Goal: Task Accomplishment & Management: Use online tool/utility

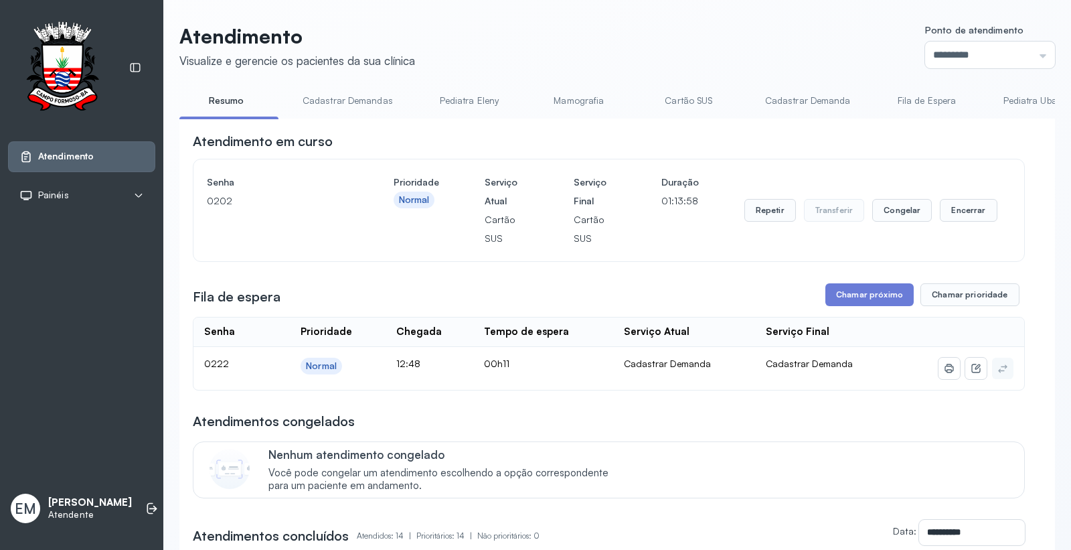
scroll to position [223, 0]
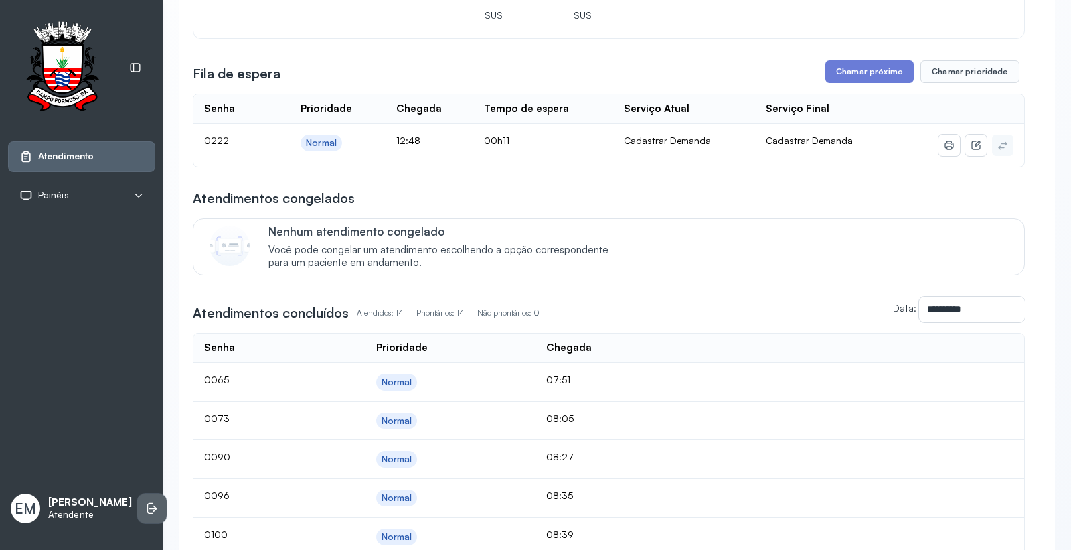
click at [137, 514] on li at bounding box center [151, 507] width 29 height 29
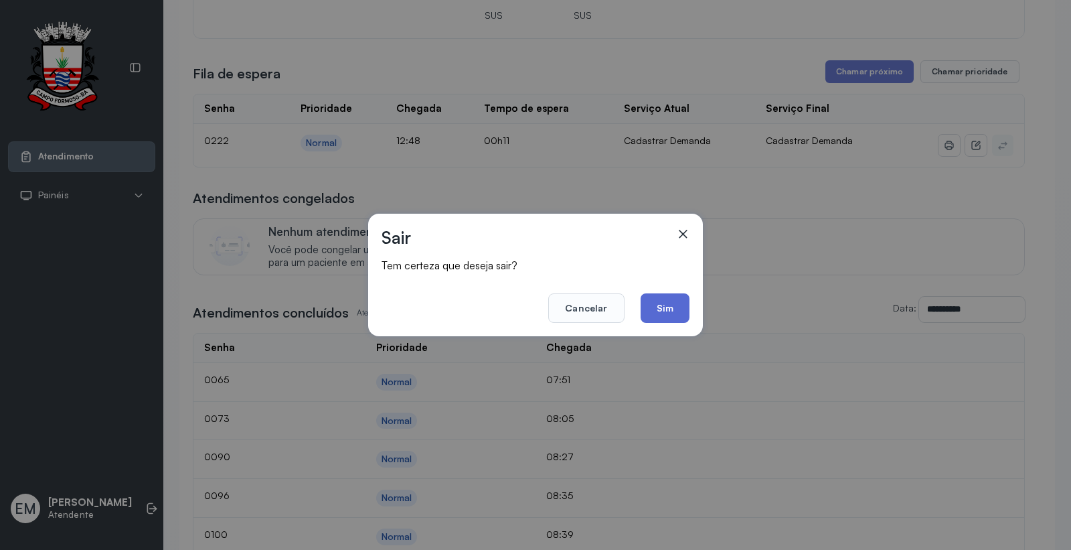
click at [667, 299] on button "Sim" at bounding box center [665, 307] width 49 height 29
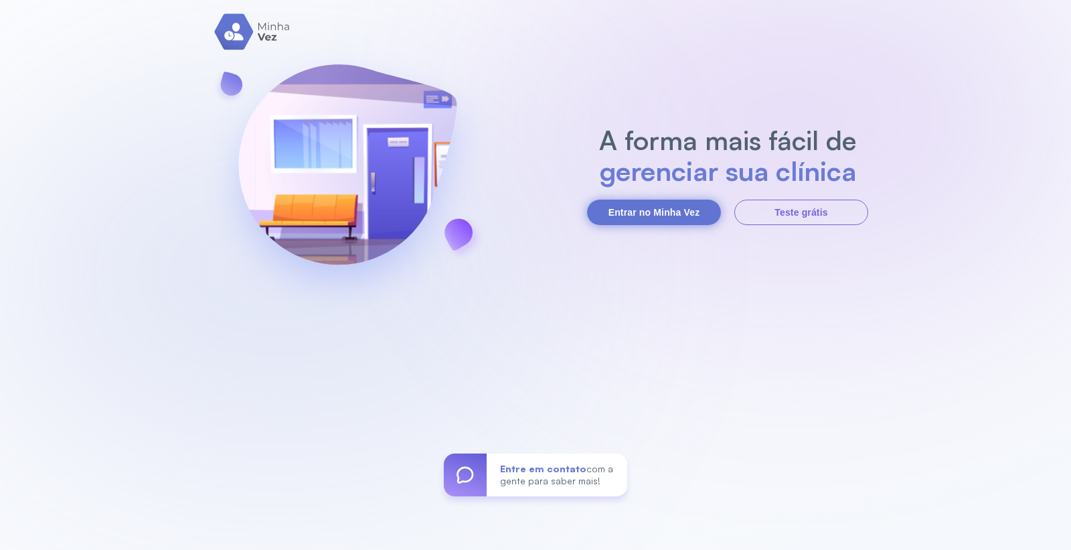
click at [647, 218] on button "Entrar no Minha Vez" at bounding box center [654, 212] width 134 height 25
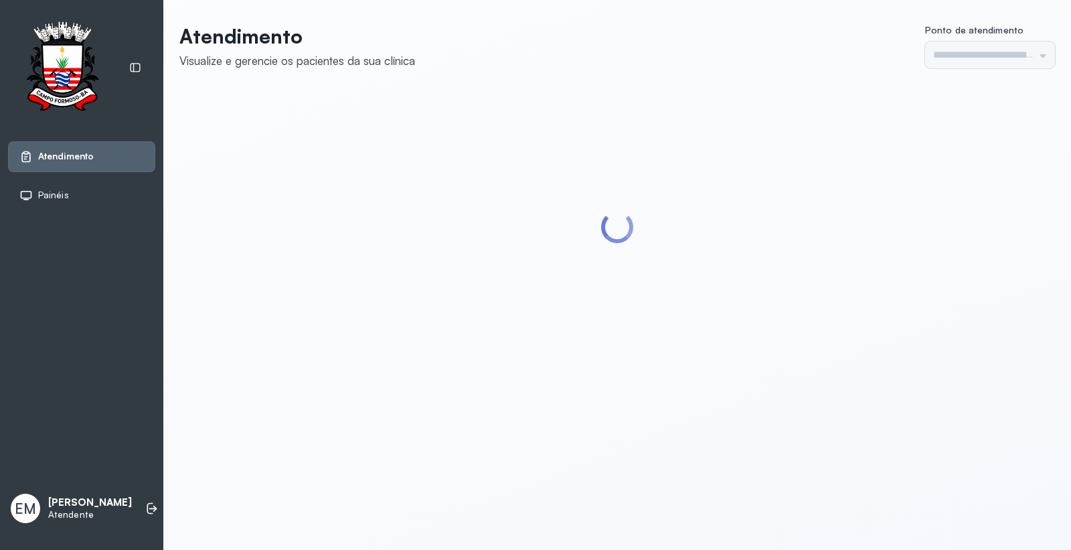
type input "*********"
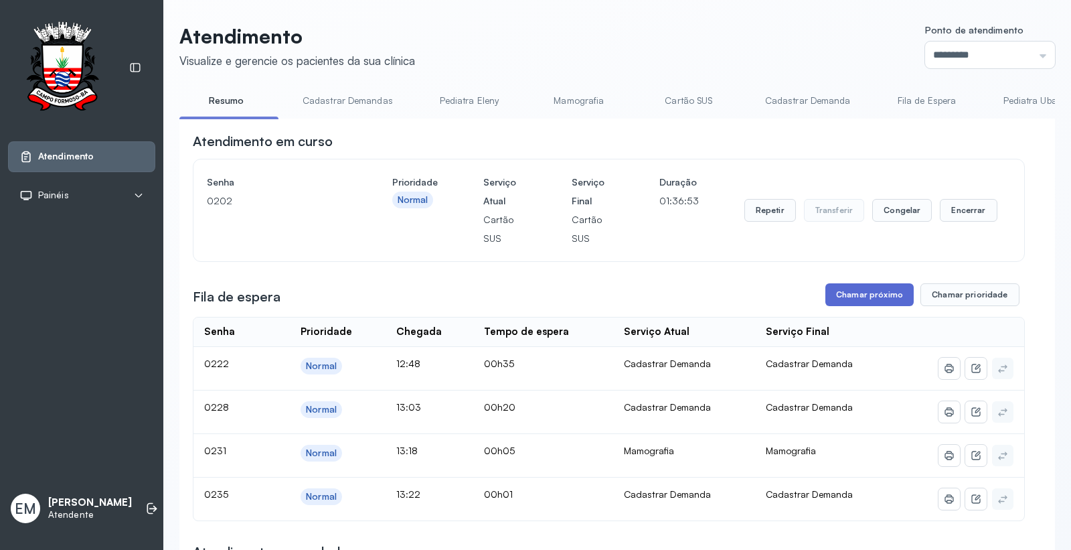
click at [853, 293] on button "Chamar próximo" at bounding box center [870, 294] width 88 height 23
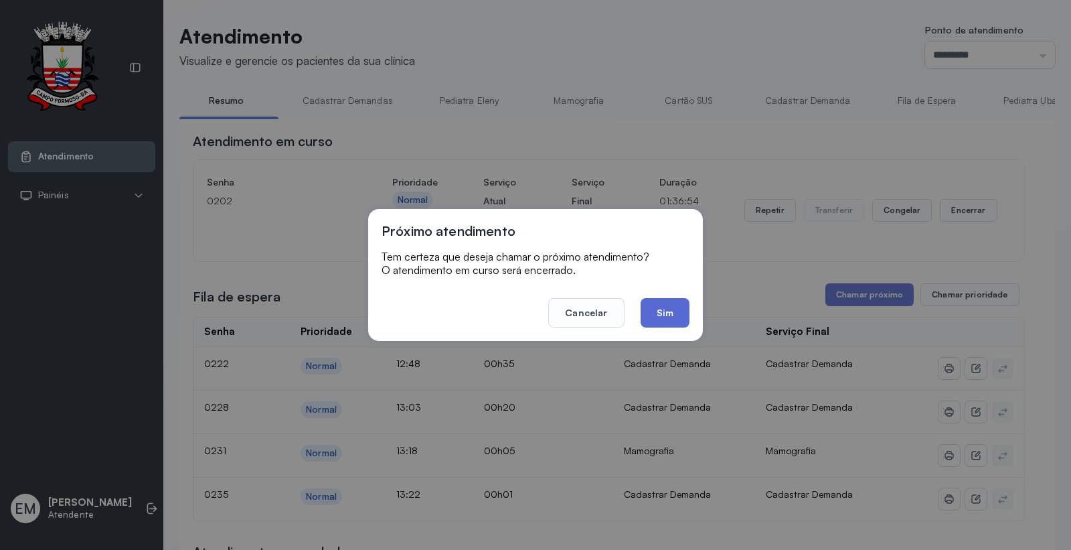
click at [678, 311] on button "Sim" at bounding box center [665, 312] width 49 height 29
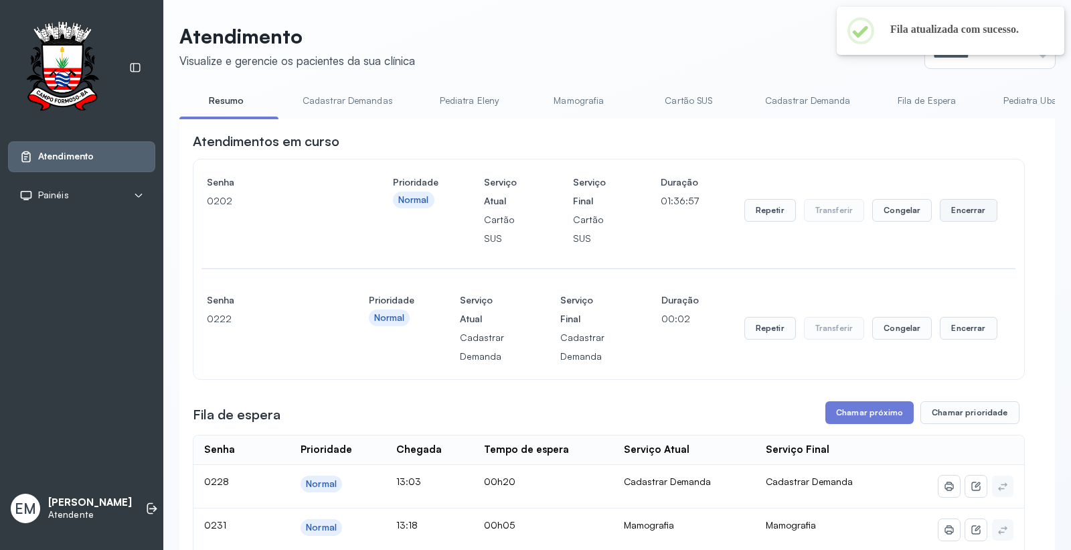
click at [951, 208] on button "Encerrar" at bounding box center [968, 210] width 57 height 23
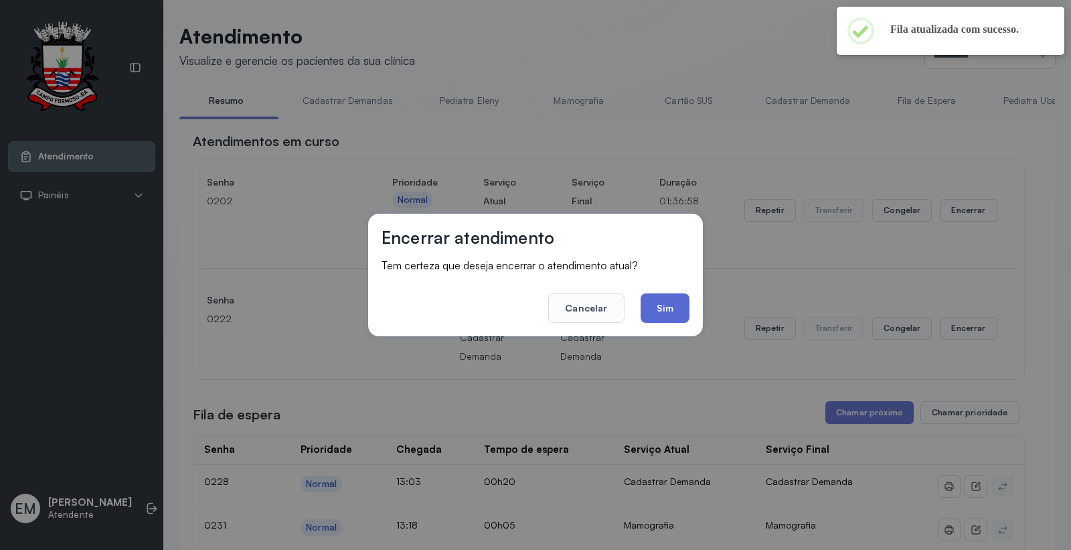
click at [683, 303] on button "Sim" at bounding box center [665, 307] width 49 height 29
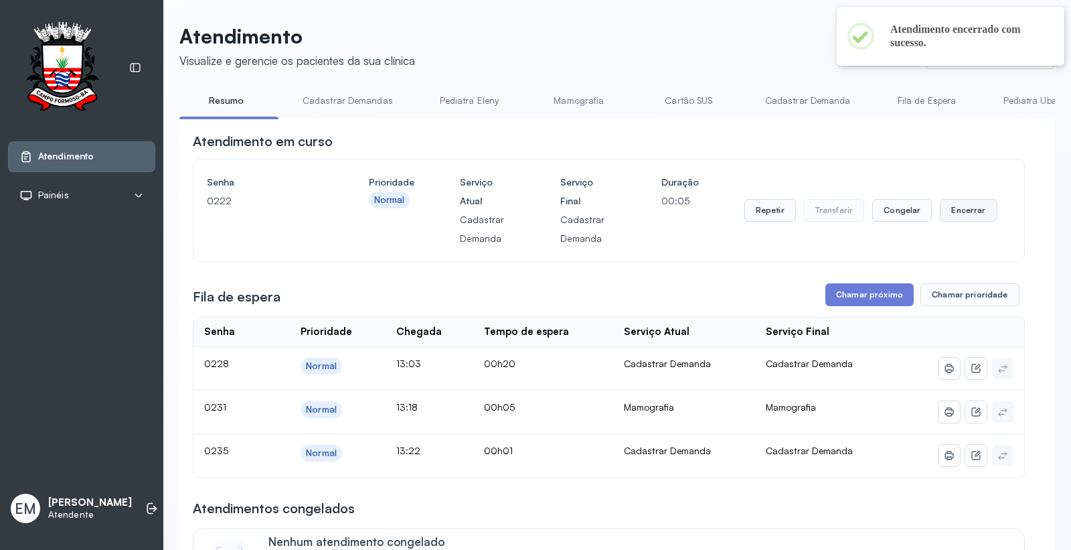
click at [949, 220] on button "Encerrar" at bounding box center [968, 210] width 57 height 23
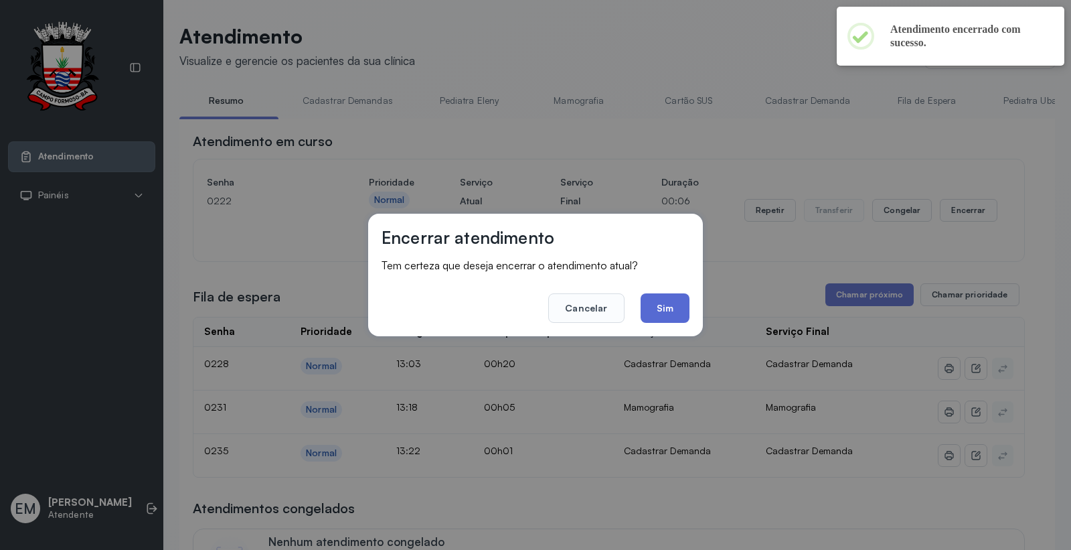
click at [677, 309] on button "Sim" at bounding box center [665, 307] width 49 height 29
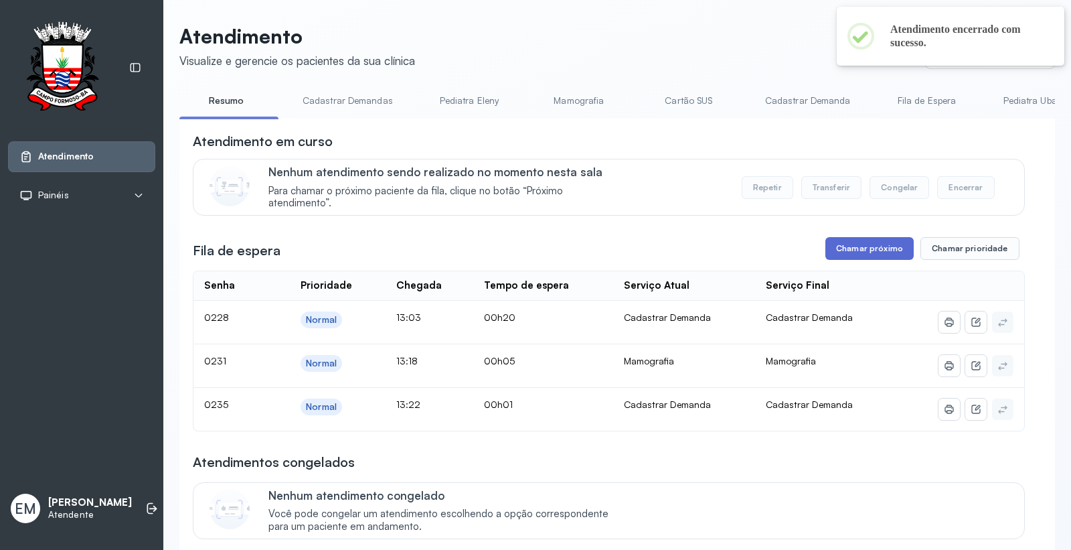
click at [876, 256] on button "Chamar próximo" at bounding box center [870, 248] width 88 height 23
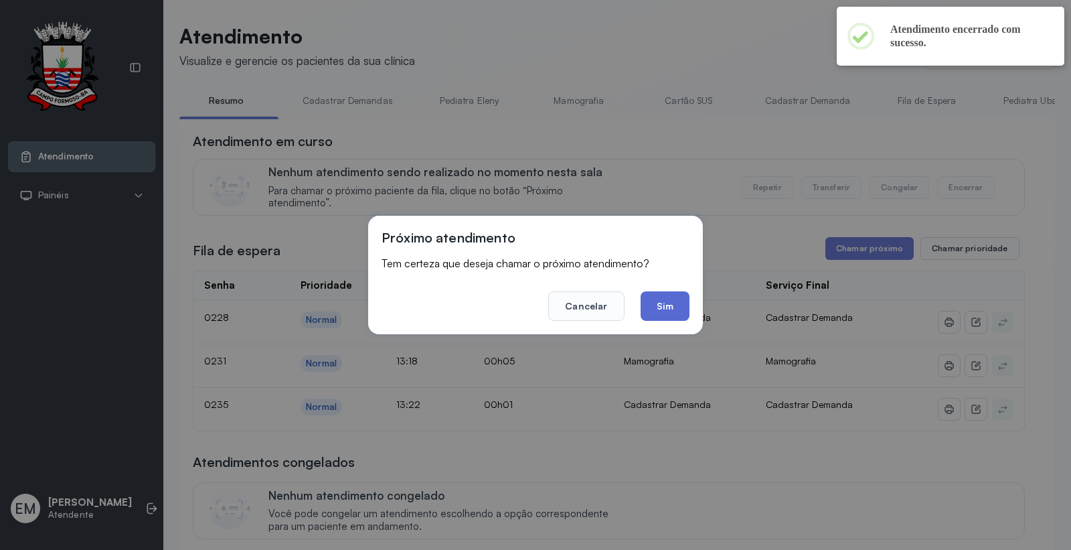
click at [657, 309] on button "Sim" at bounding box center [665, 305] width 49 height 29
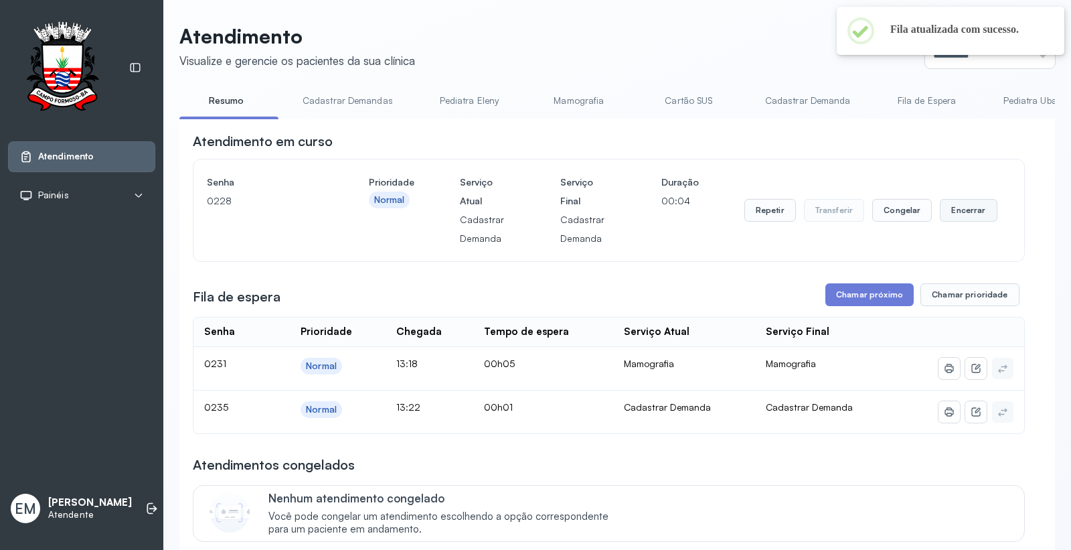
click at [947, 215] on button "Encerrar" at bounding box center [968, 210] width 57 height 23
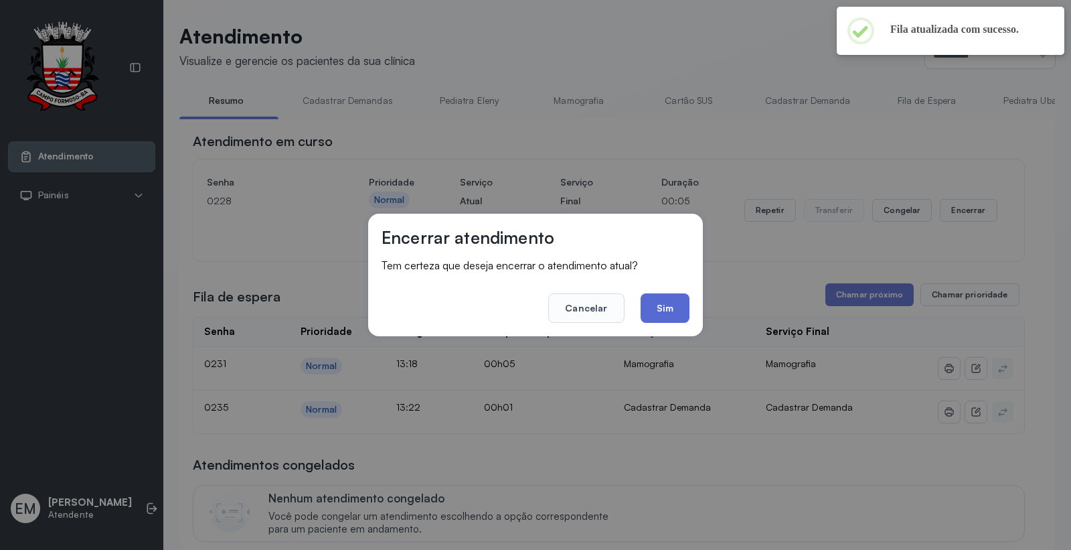
click at [651, 293] on button "Sim" at bounding box center [665, 307] width 49 height 29
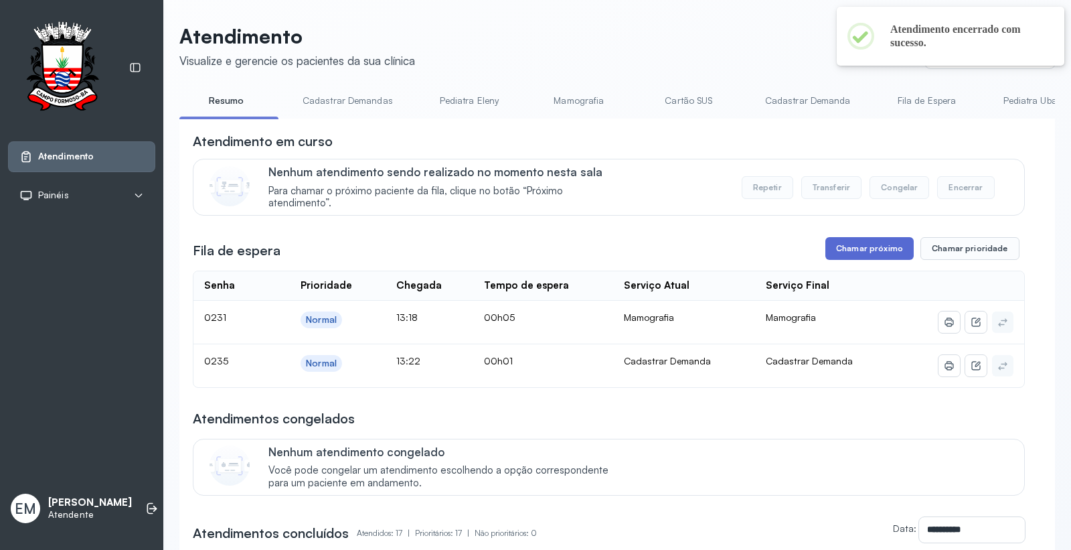
click at [879, 260] on button "Chamar próximo" at bounding box center [870, 248] width 88 height 23
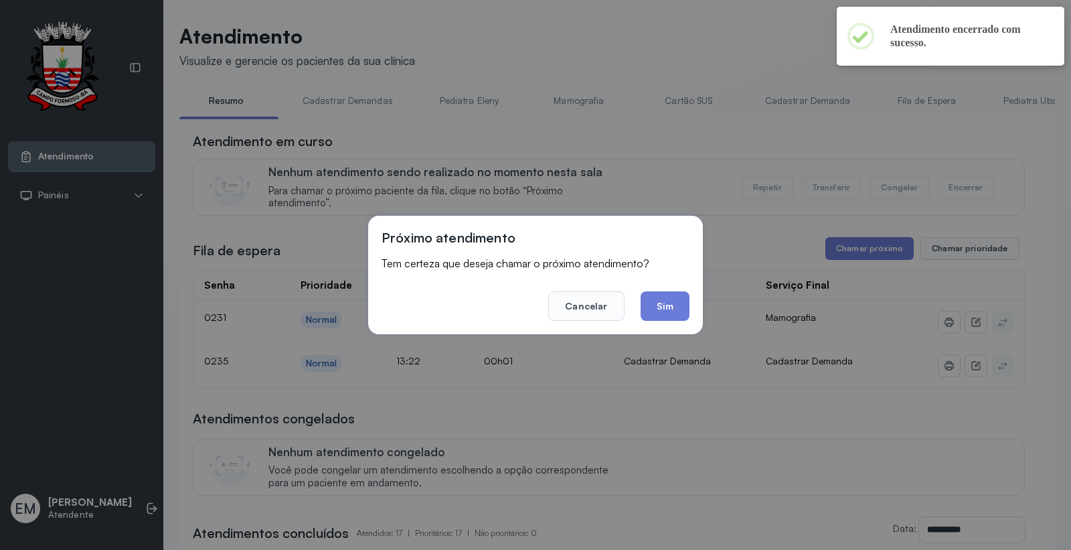
click at [692, 312] on div "Próximo atendimento Tem certeza que deseja chamar o próximo atendimento? Cancel…" at bounding box center [535, 275] width 335 height 119
click at [683, 311] on button "Sim" at bounding box center [665, 305] width 49 height 29
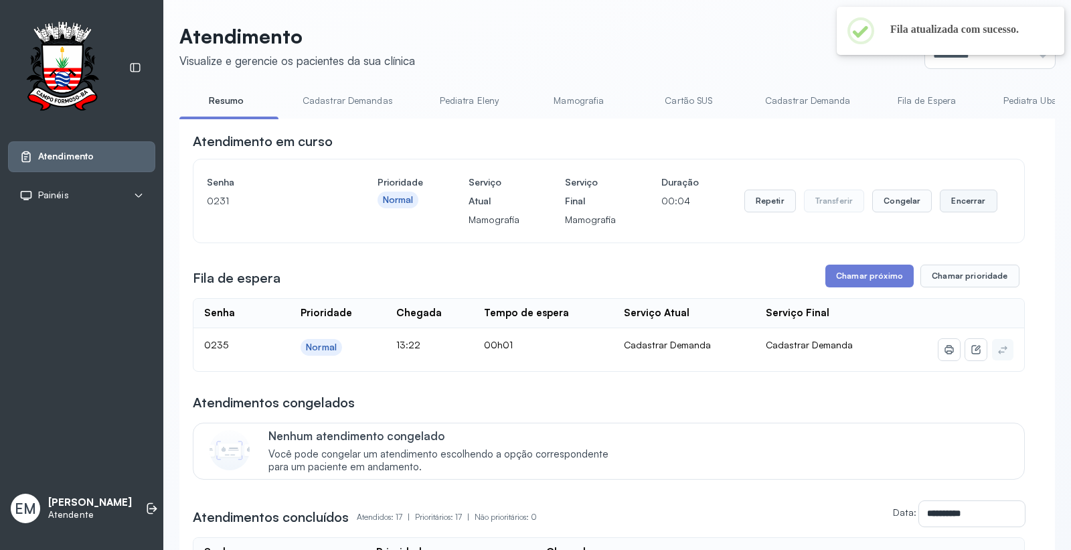
click at [940, 203] on button "Encerrar" at bounding box center [968, 200] width 57 height 23
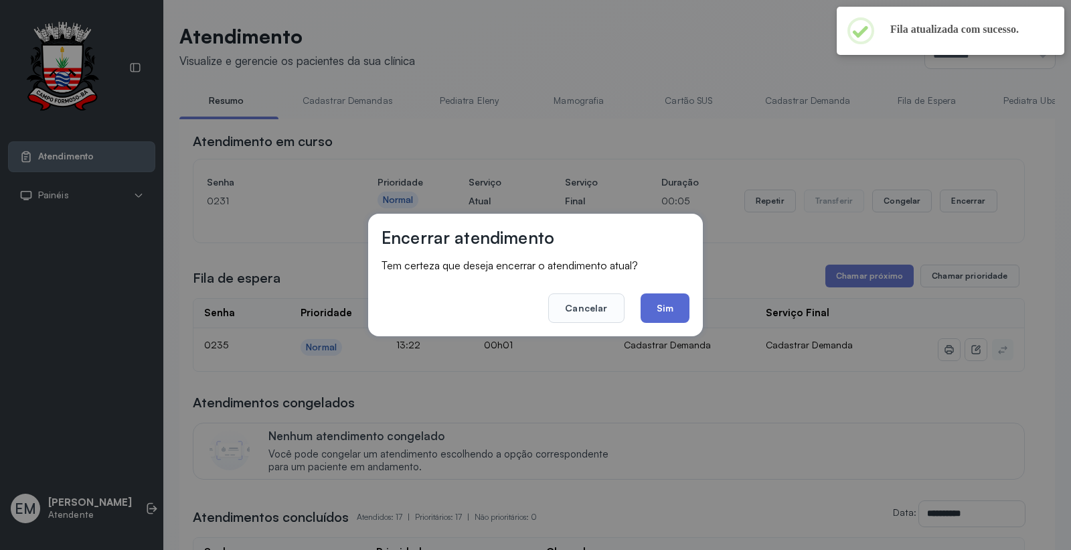
click at [666, 321] on button "Sim" at bounding box center [665, 307] width 49 height 29
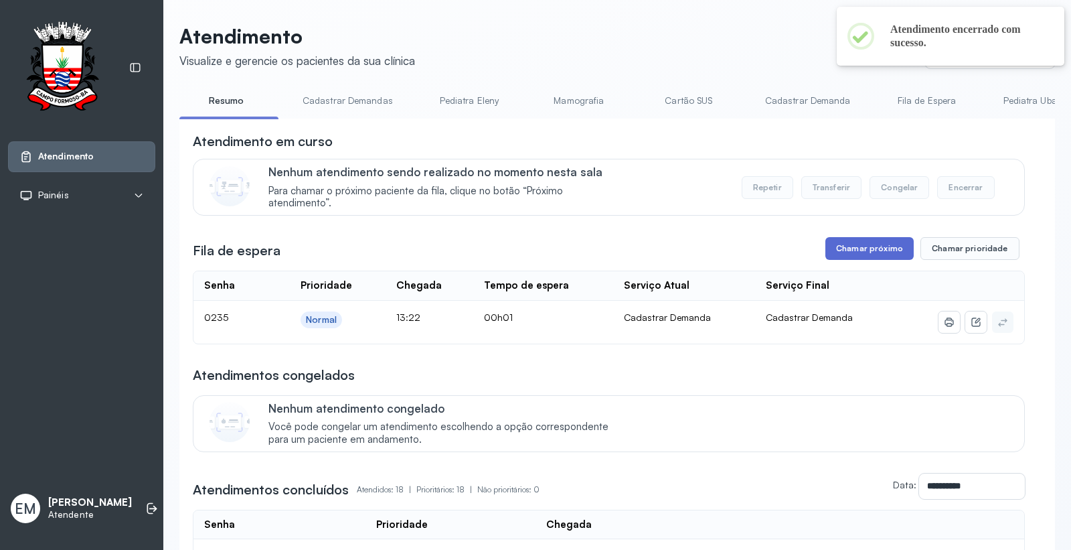
click at [858, 240] on button "Chamar próximo" at bounding box center [870, 248] width 88 height 23
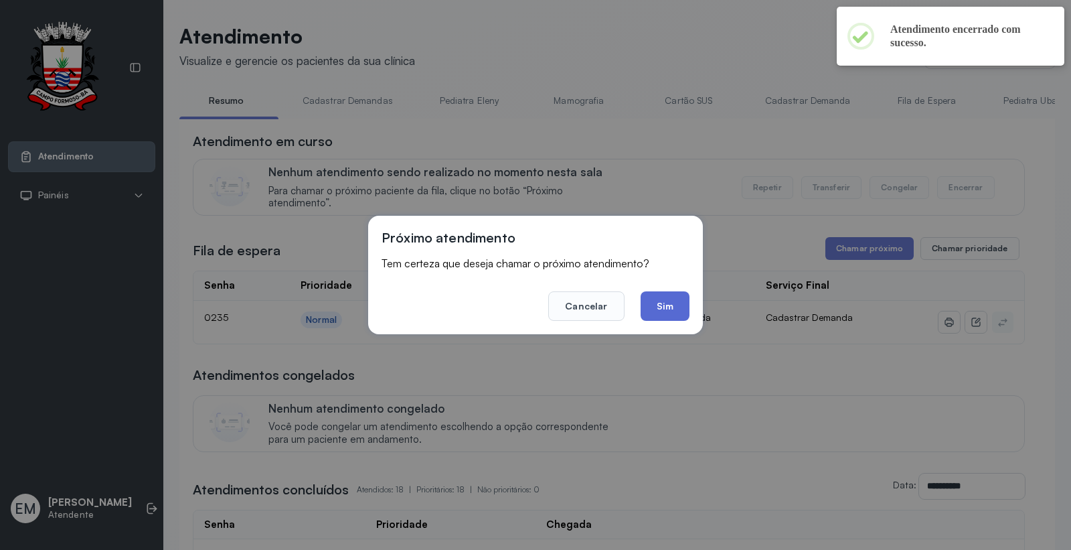
click at [666, 295] on button "Sim" at bounding box center [665, 305] width 49 height 29
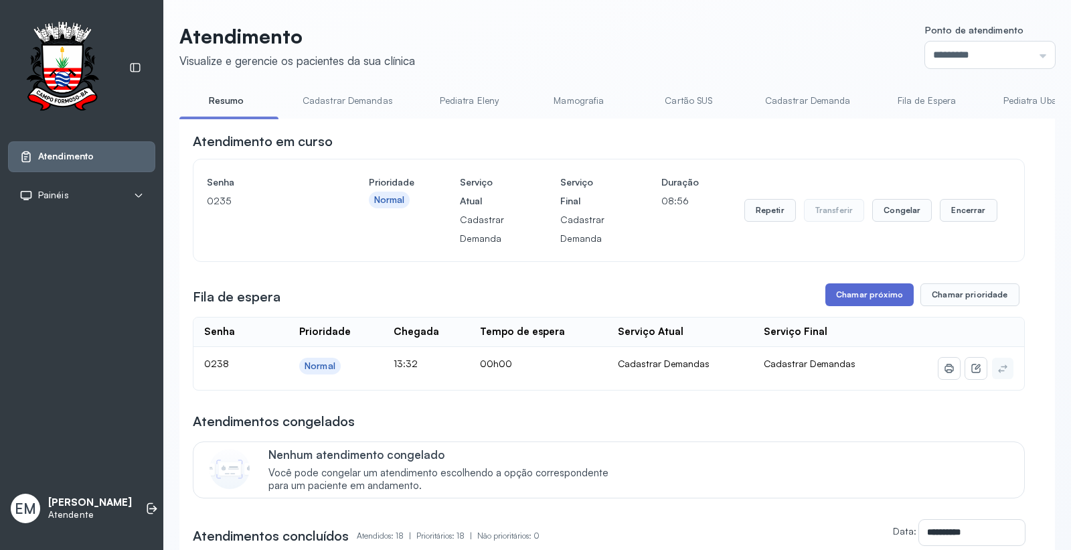
click at [853, 297] on button "Chamar próximo" at bounding box center [870, 294] width 88 height 23
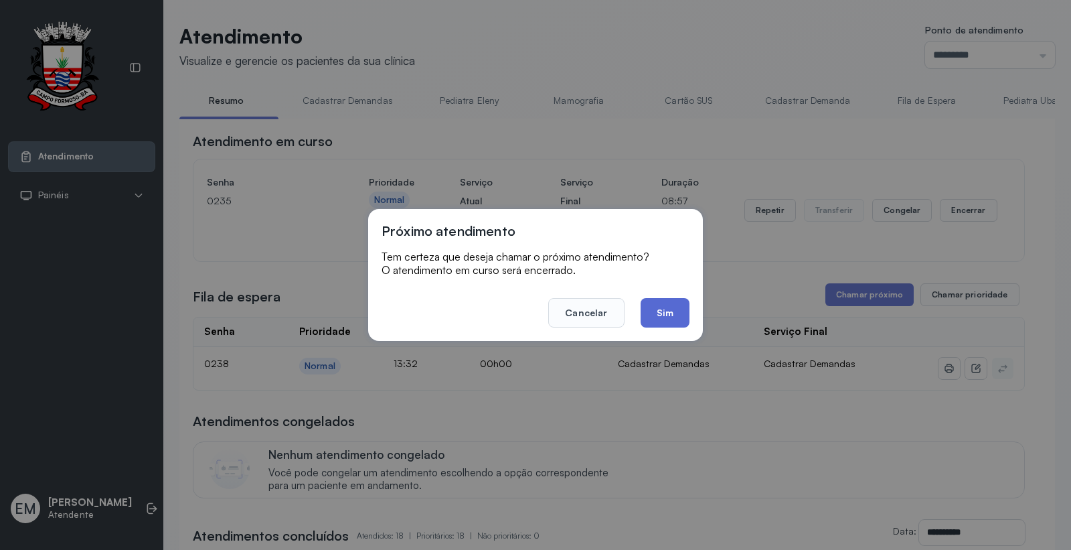
click at [675, 311] on button "Sim" at bounding box center [665, 312] width 49 height 29
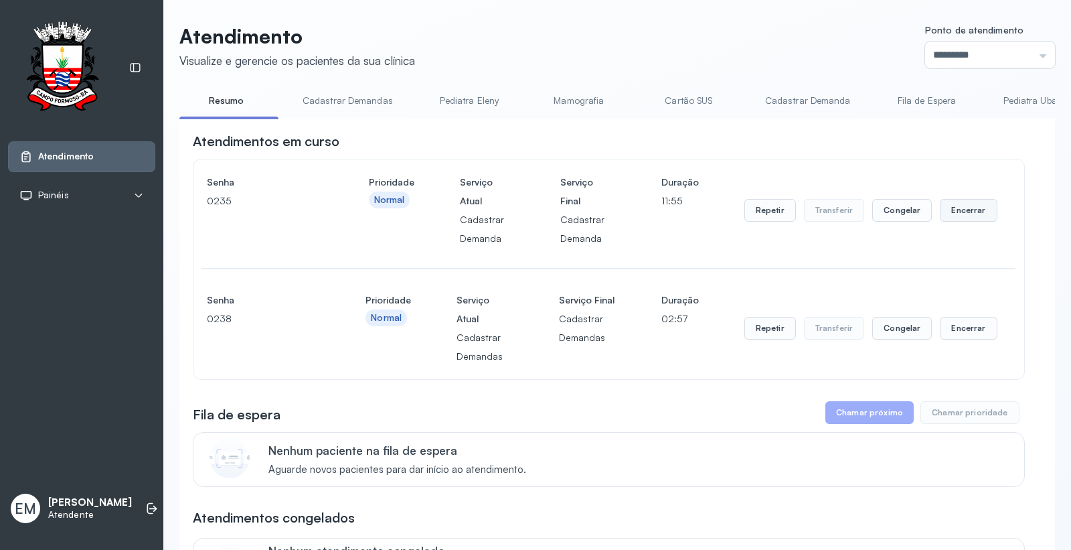
click at [976, 210] on button "Encerrar" at bounding box center [968, 210] width 57 height 23
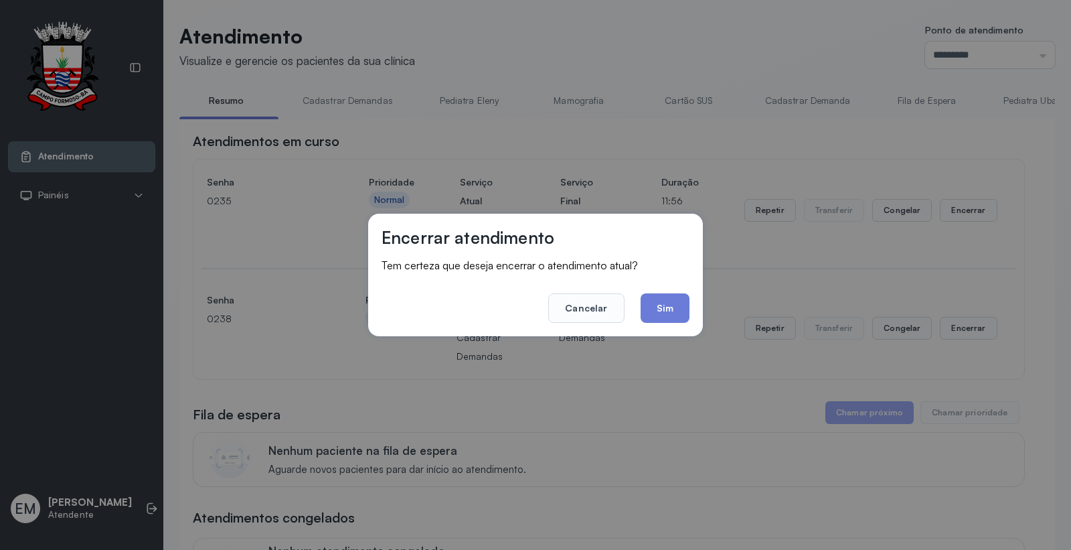
click at [691, 305] on div "Encerrar atendimento Tem certeza que deseja encerrar o atendimento atual? Cance…" at bounding box center [535, 275] width 335 height 123
click at [655, 317] on button "Sim" at bounding box center [665, 307] width 49 height 29
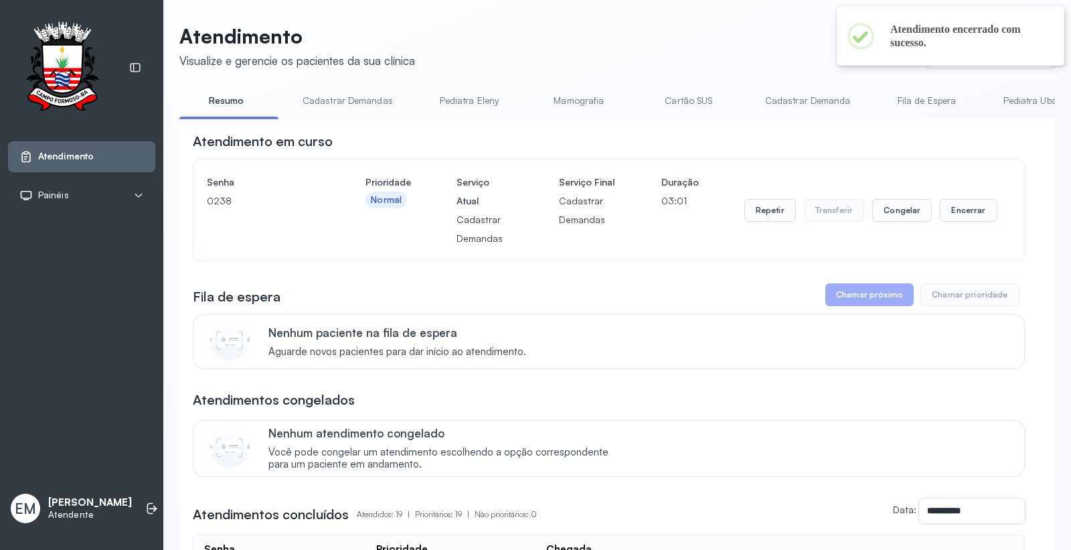
click at [959, 225] on div "Repetir Transferir Congelar Encerrar" at bounding box center [871, 210] width 253 height 75
click at [948, 218] on button "Encerrar" at bounding box center [968, 210] width 57 height 23
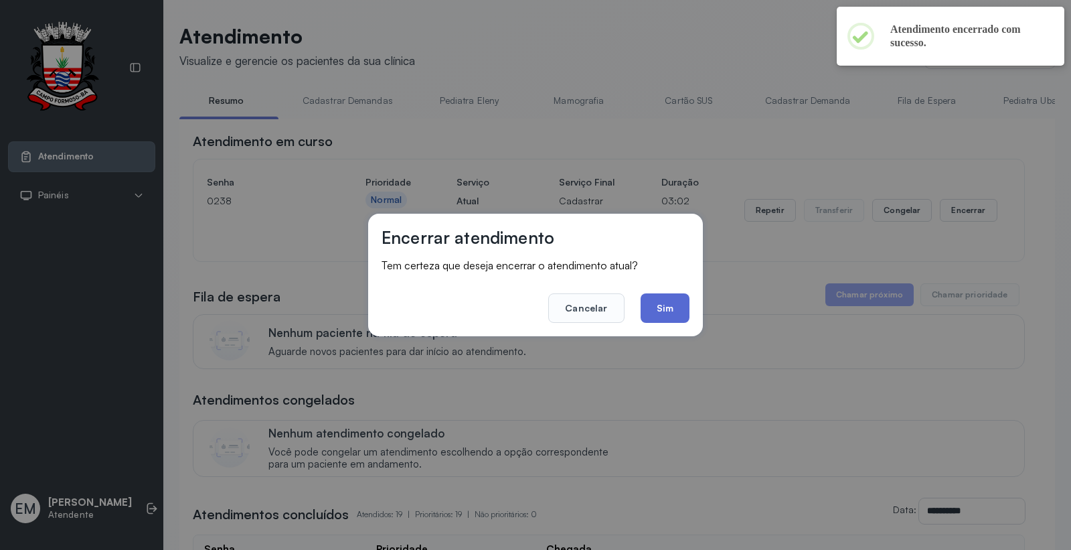
click at [678, 301] on button "Sim" at bounding box center [665, 307] width 49 height 29
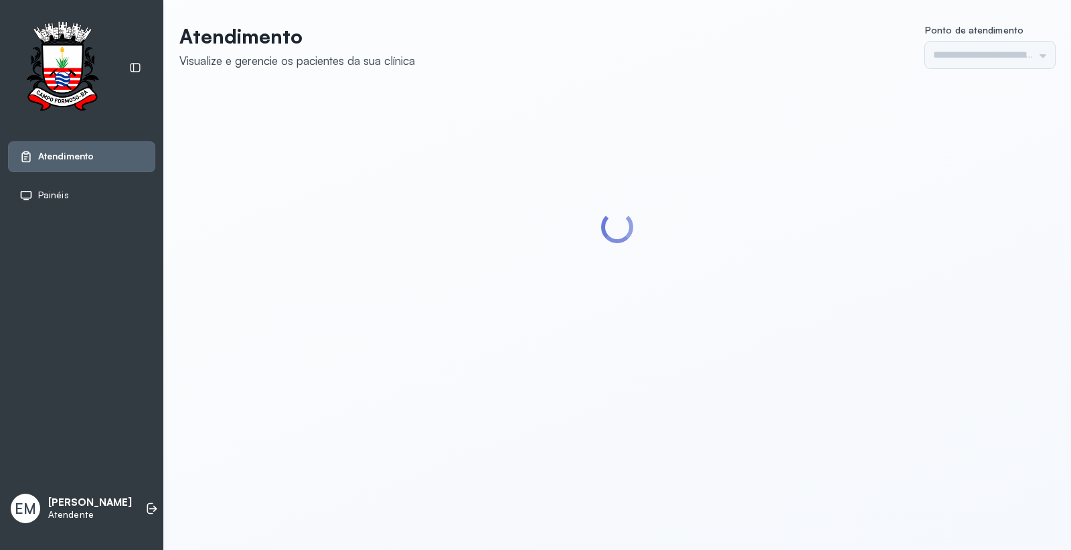
type input "*********"
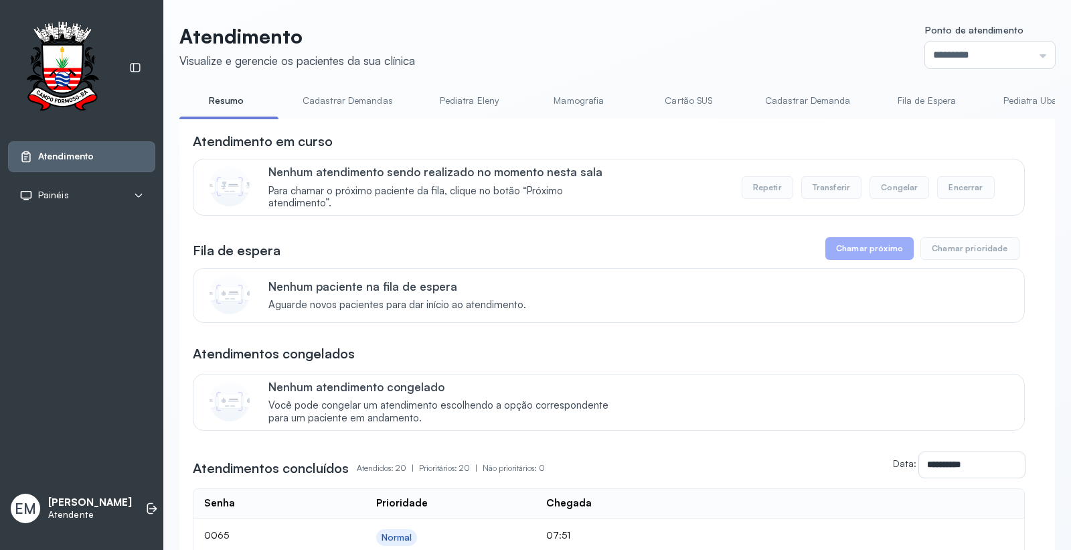
click at [742, 199] on div "Repetir Transferir Congelar Encerrar" at bounding box center [868, 187] width 253 height 23
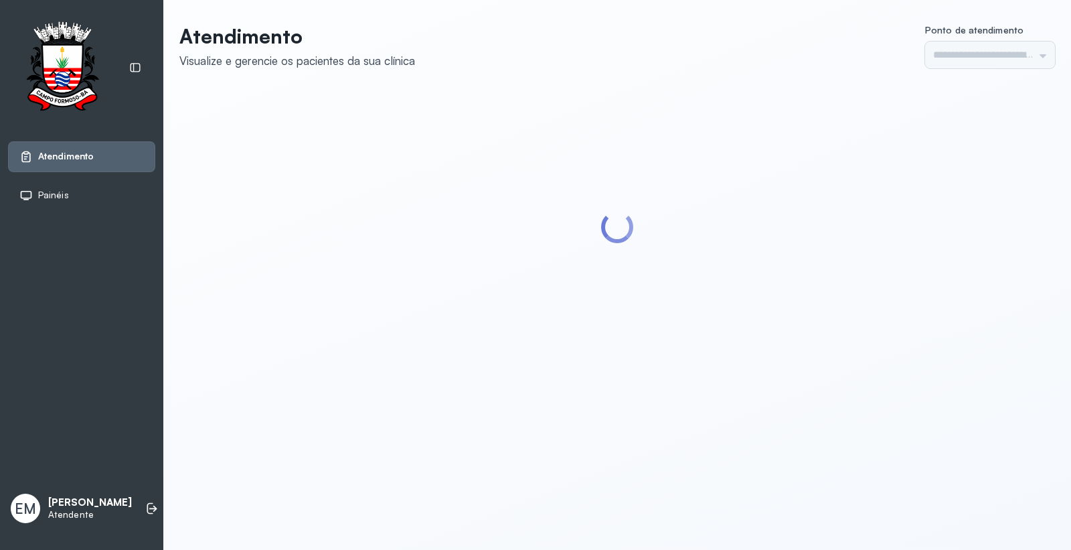
type input "*********"
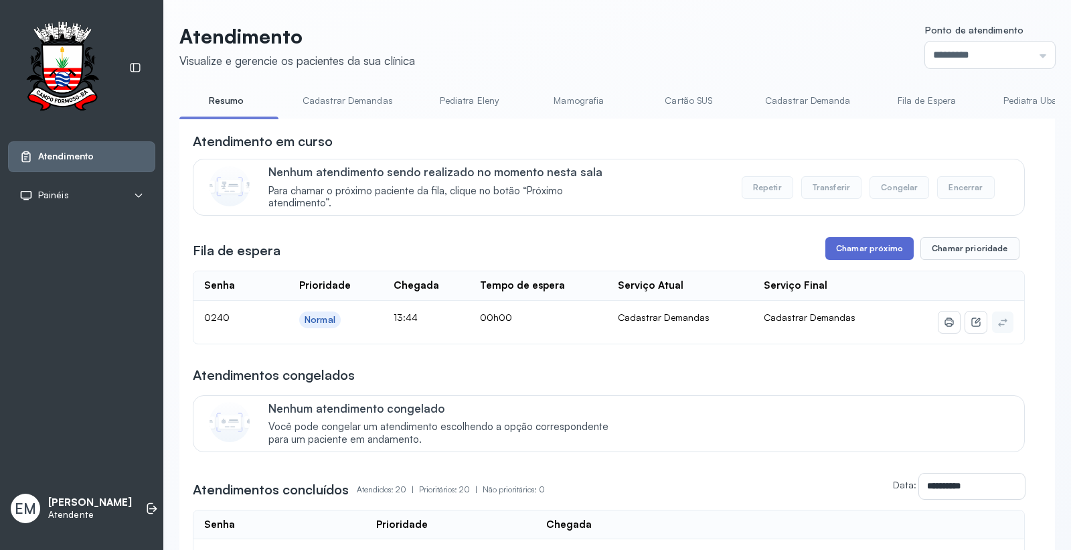
click at [882, 242] on button "Chamar próximo" at bounding box center [870, 248] width 88 height 23
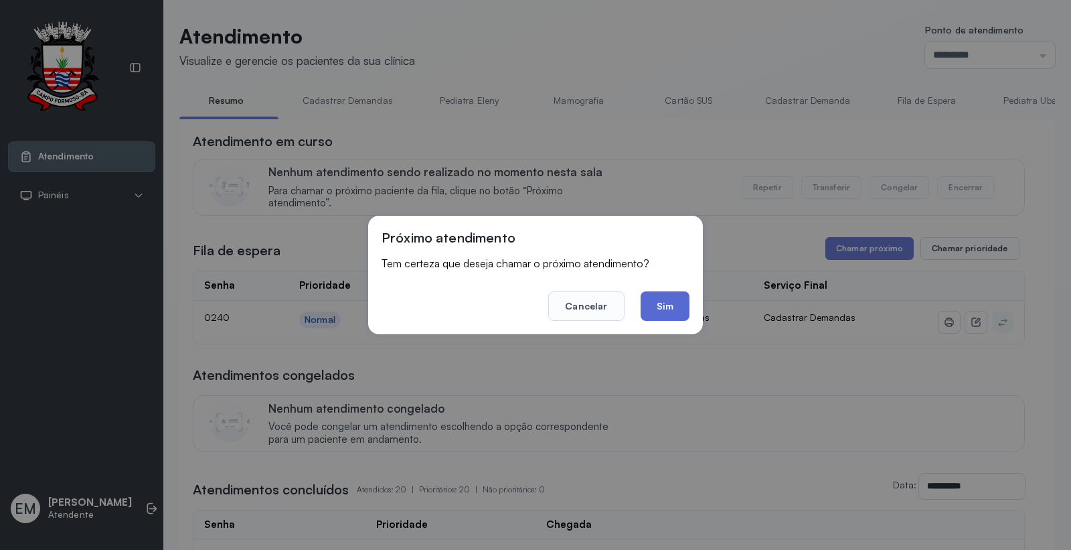
click at [678, 308] on button "Sim" at bounding box center [665, 305] width 49 height 29
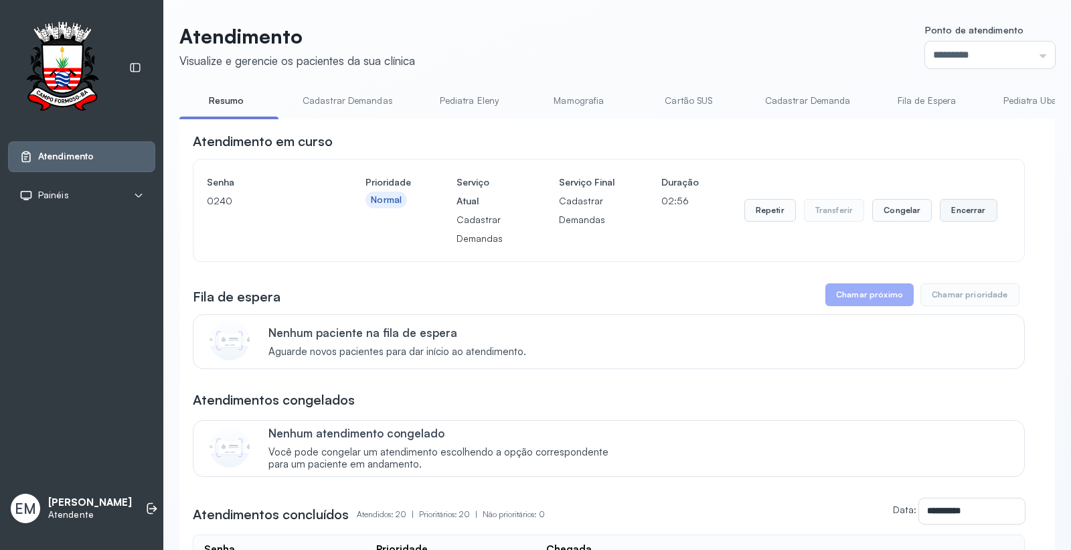
click at [953, 205] on button "Encerrar" at bounding box center [968, 210] width 57 height 23
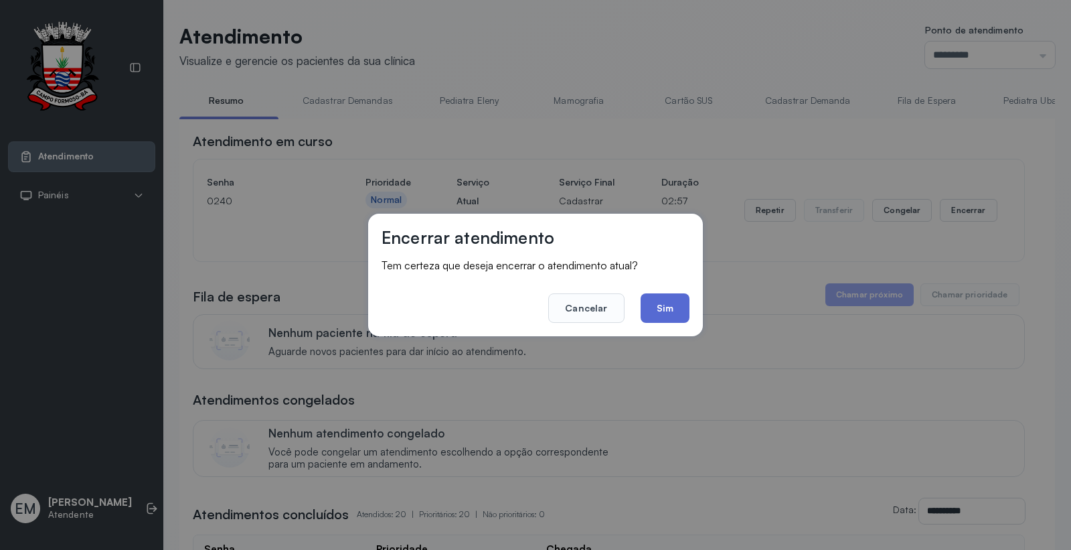
click at [673, 304] on button "Sim" at bounding box center [665, 307] width 49 height 29
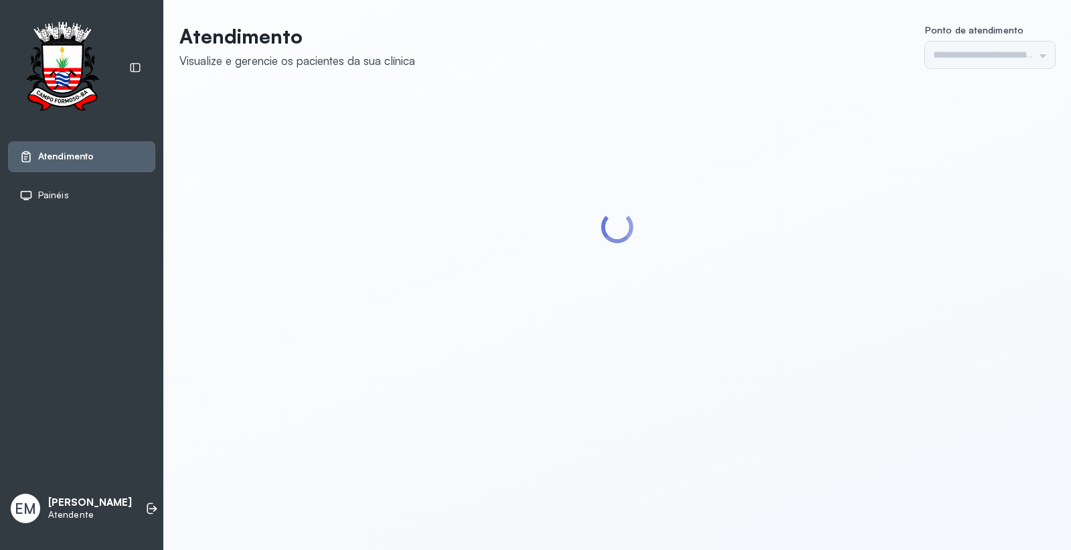
type input "*********"
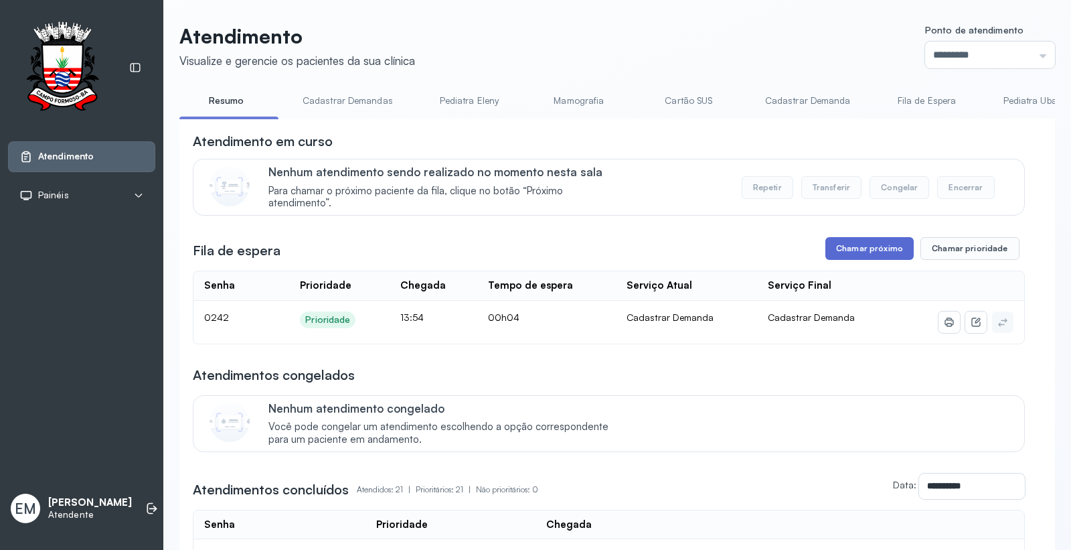
click at [848, 259] on button "Chamar próximo" at bounding box center [870, 248] width 88 height 23
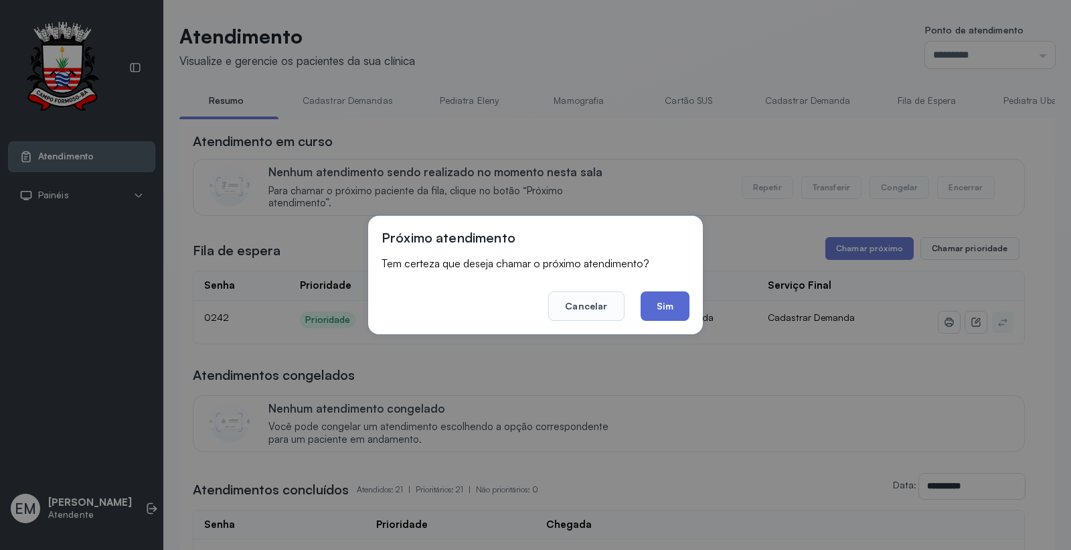
click at [667, 303] on button "Sim" at bounding box center [665, 305] width 49 height 29
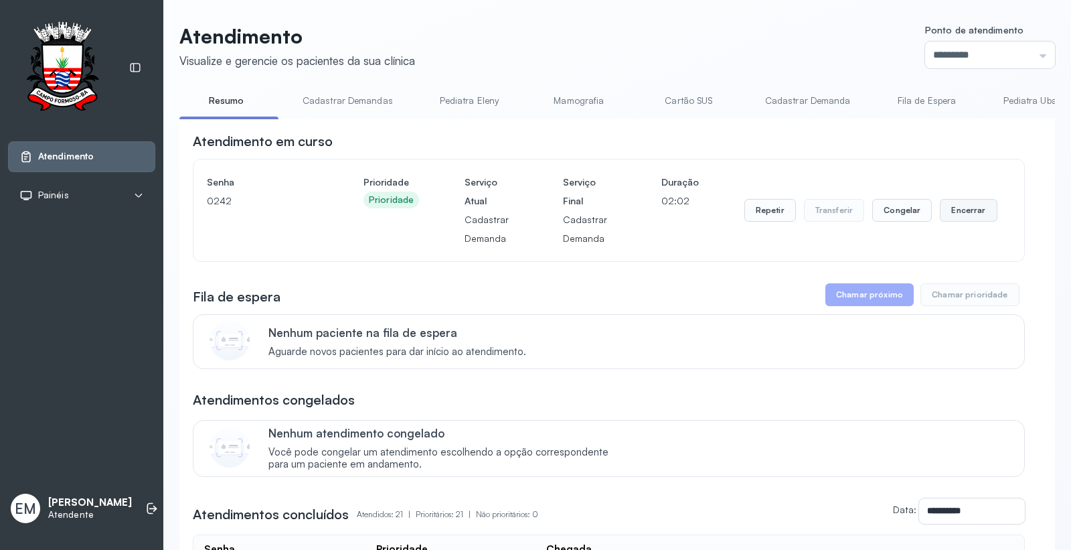
click at [964, 219] on button "Encerrar" at bounding box center [968, 210] width 57 height 23
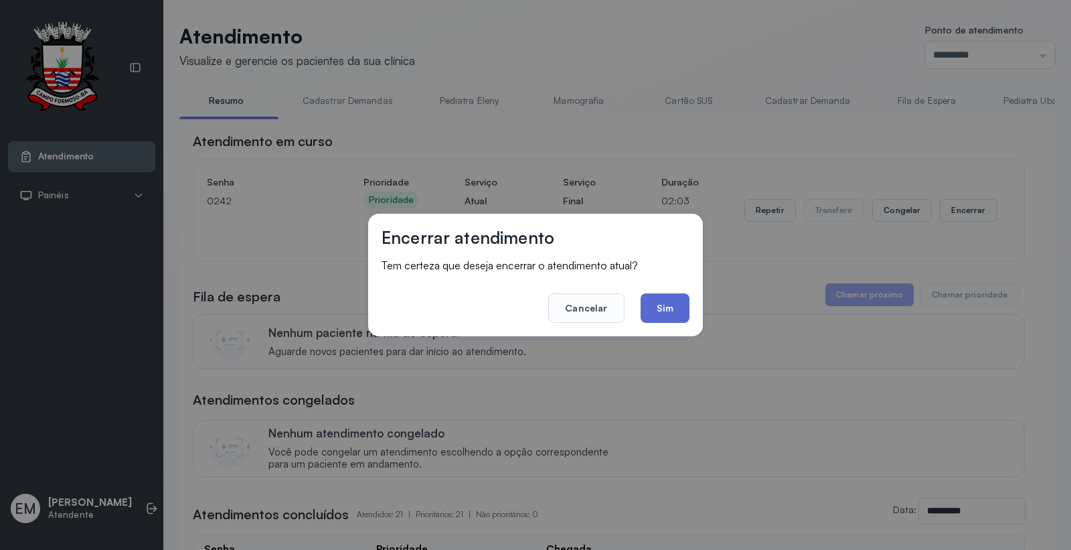
click at [663, 301] on button "Sim" at bounding box center [665, 307] width 49 height 29
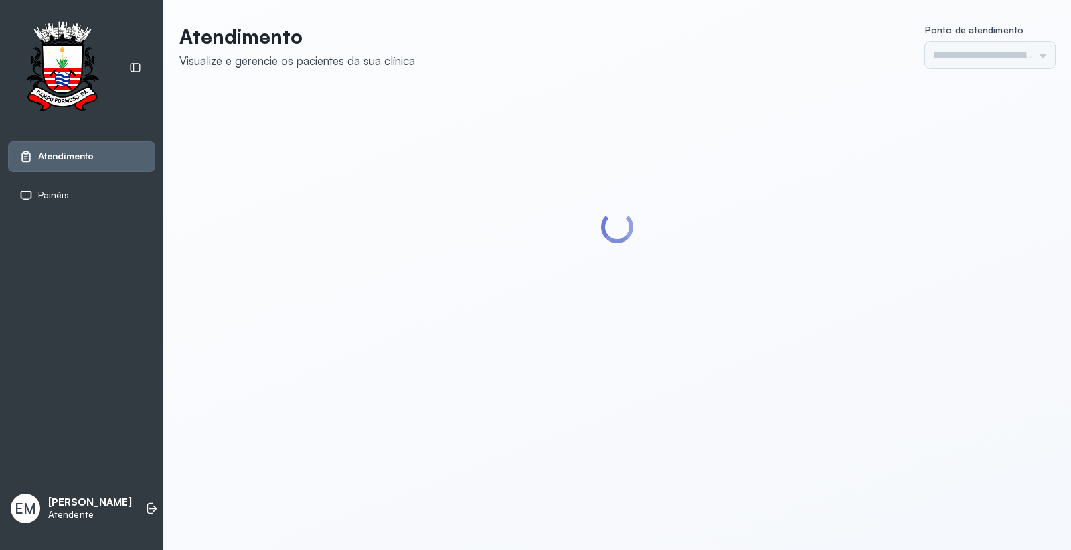
type input "*********"
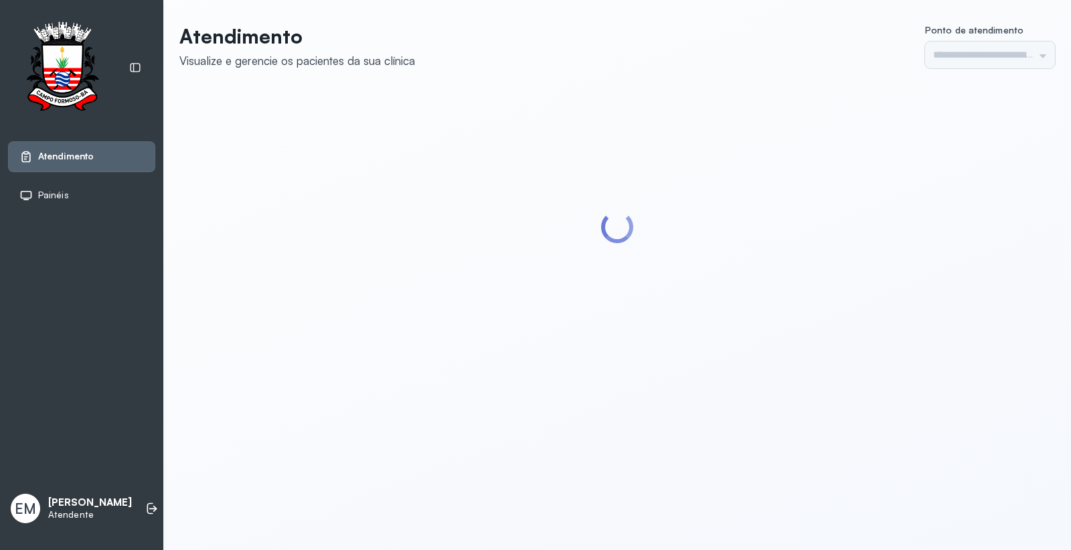
type input "*********"
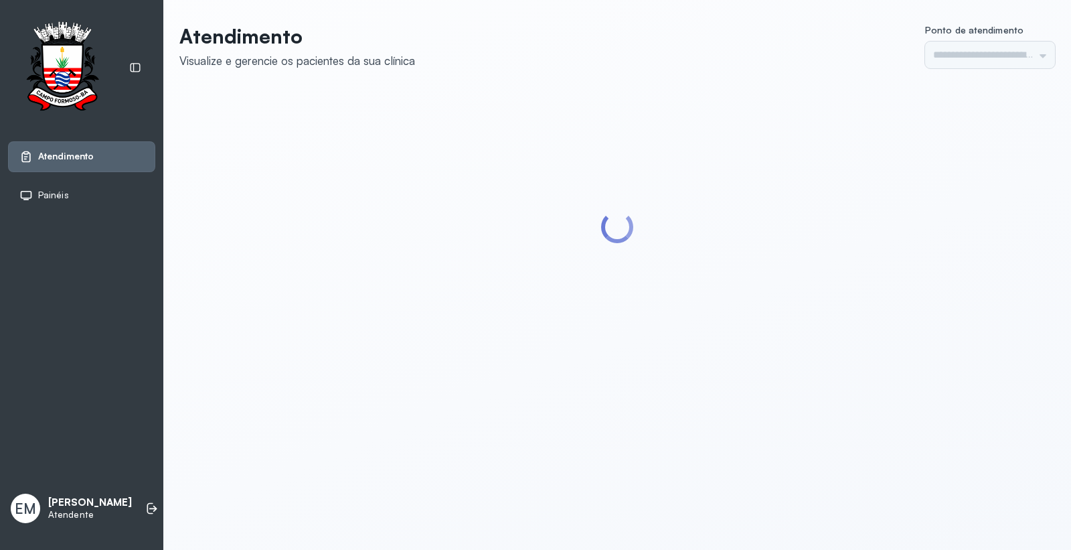
type input "*********"
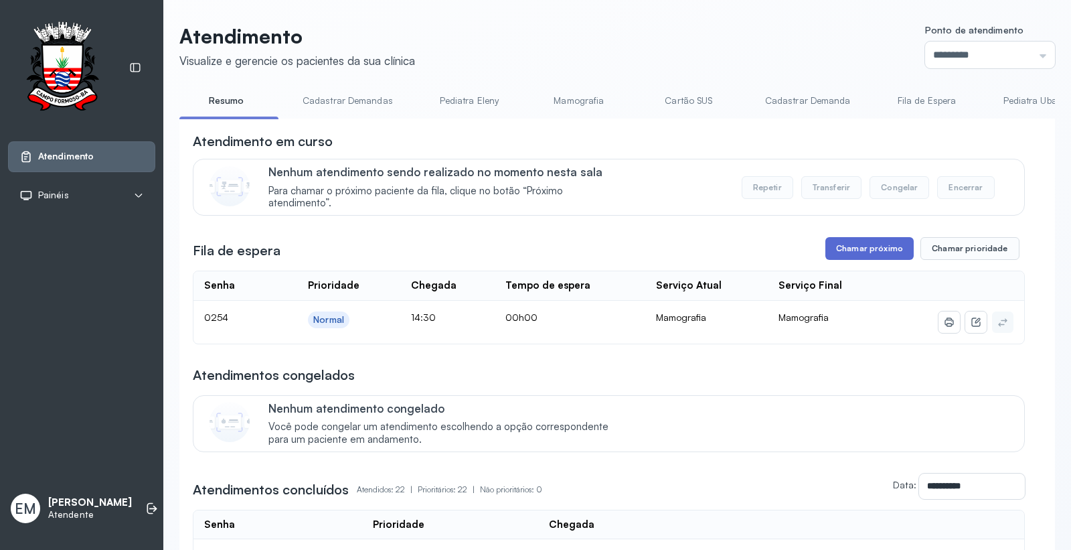
click at [856, 253] on button "Chamar próximo" at bounding box center [870, 248] width 88 height 23
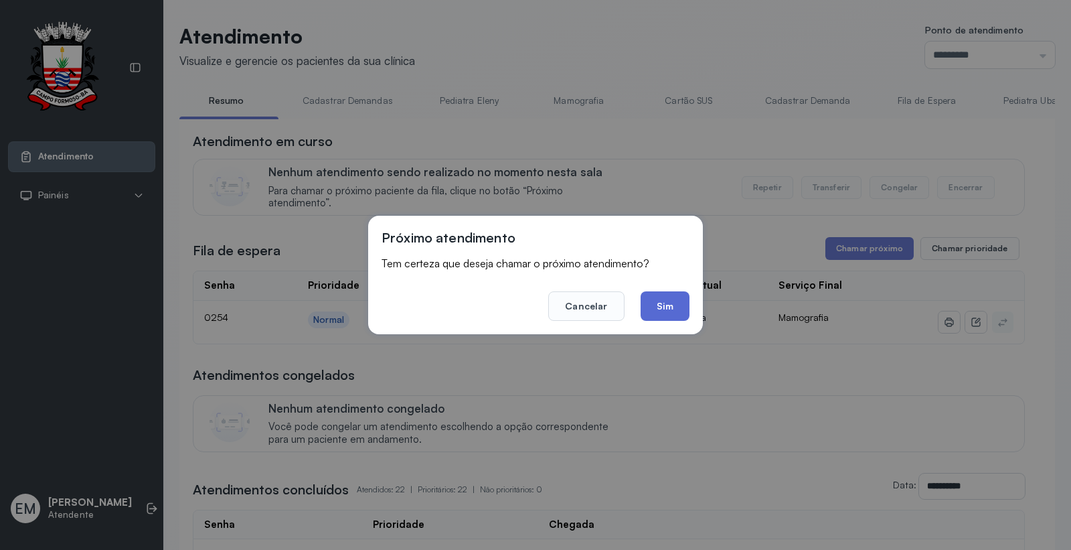
click at [672, 301] on button "Sim" at bounding box center [665, 305] width 49 height 29
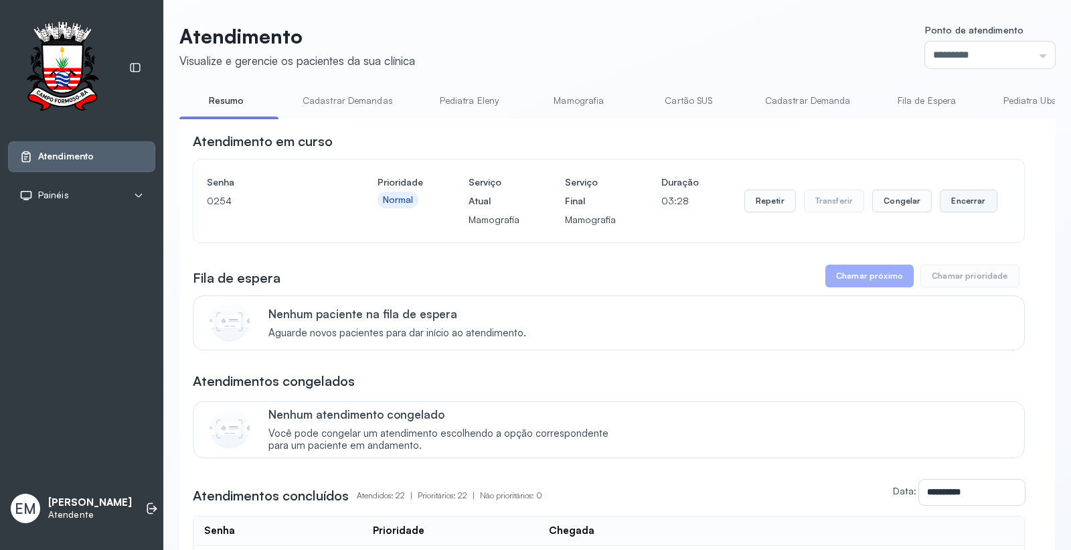
click at [969, 204] on button "Encerrar" at bounding box center [968, 200] width 57 height 23
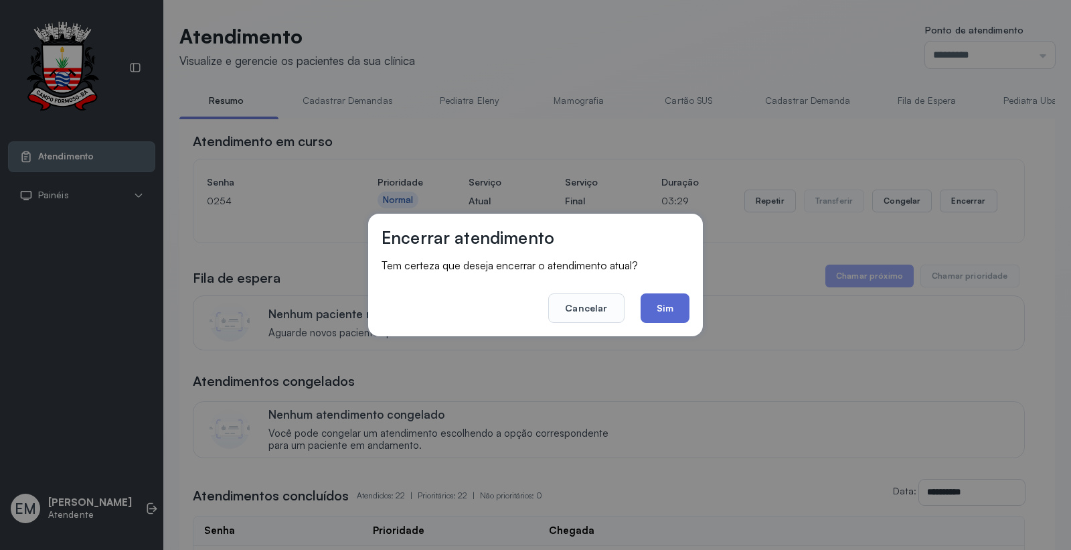
click at [683, 309] on button "Sim" at bounding box center [665, 307] width 49 height 29
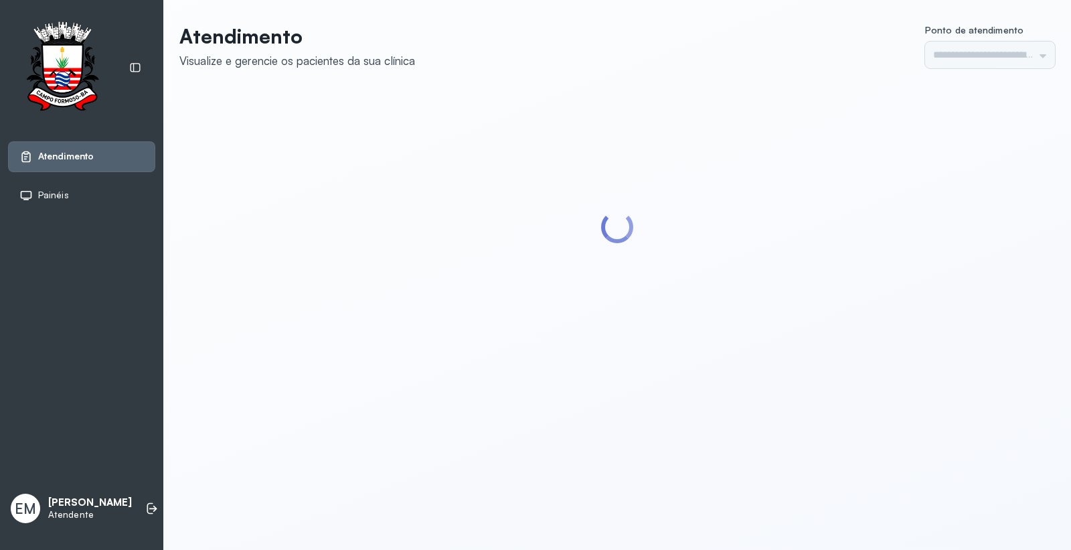
type input "*********"
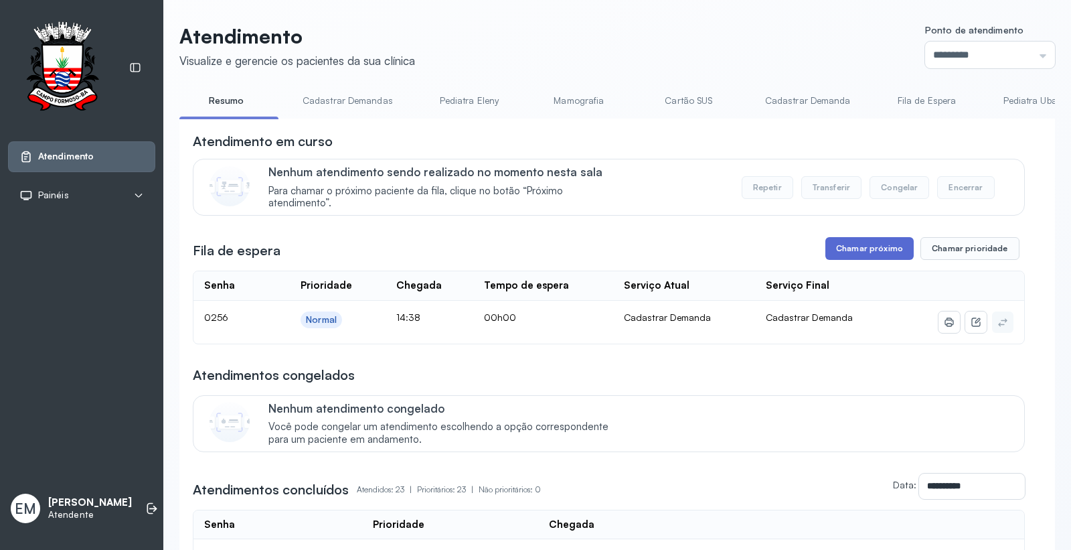
click at [892, 249] on button "Chamar próximo" at bounding box center [870, 248] width 88 height 23
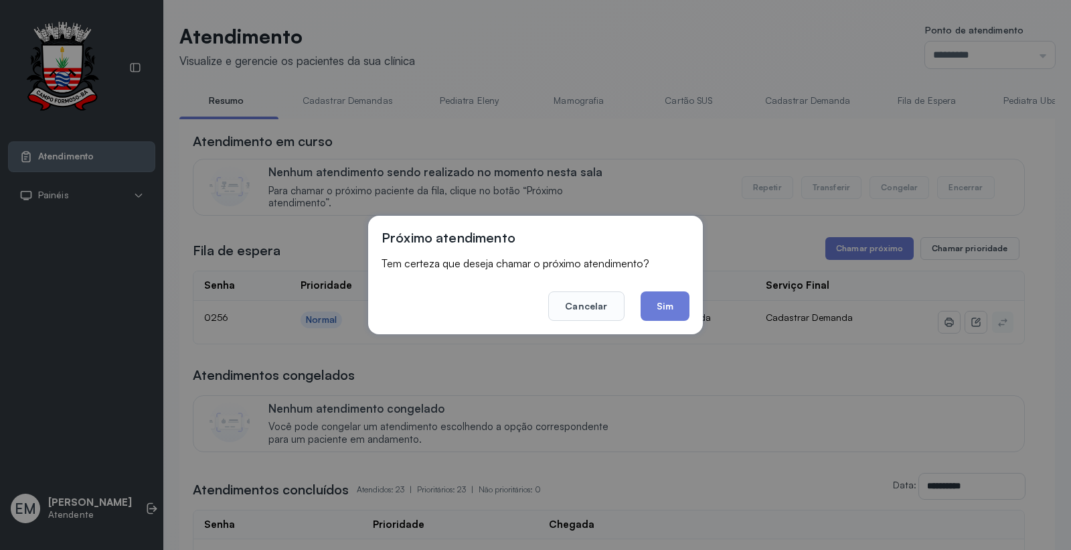
click at [691, 303] on div "Próximo atendimento Tem certeza que deseja chamar o próximo atendimento? Cancel…" at bounding box center [535, 275] width 335 height 119
click at [652, 304] on button "Sim" at bounding box center [665, 305] width 49 height 29
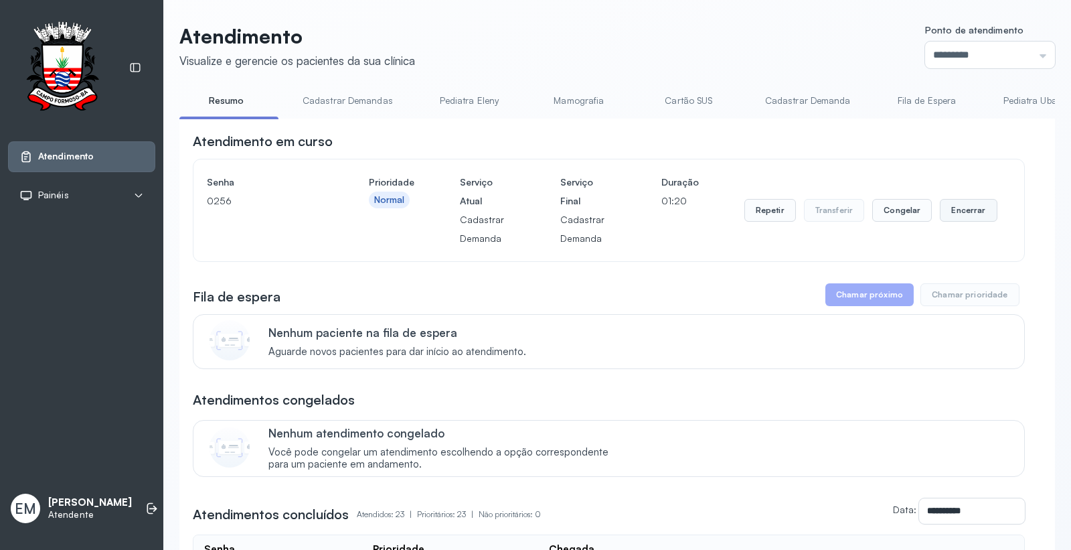
click at [963, 210] on button "Encerrar" at bounding box center [968, 210] width 57 height 23
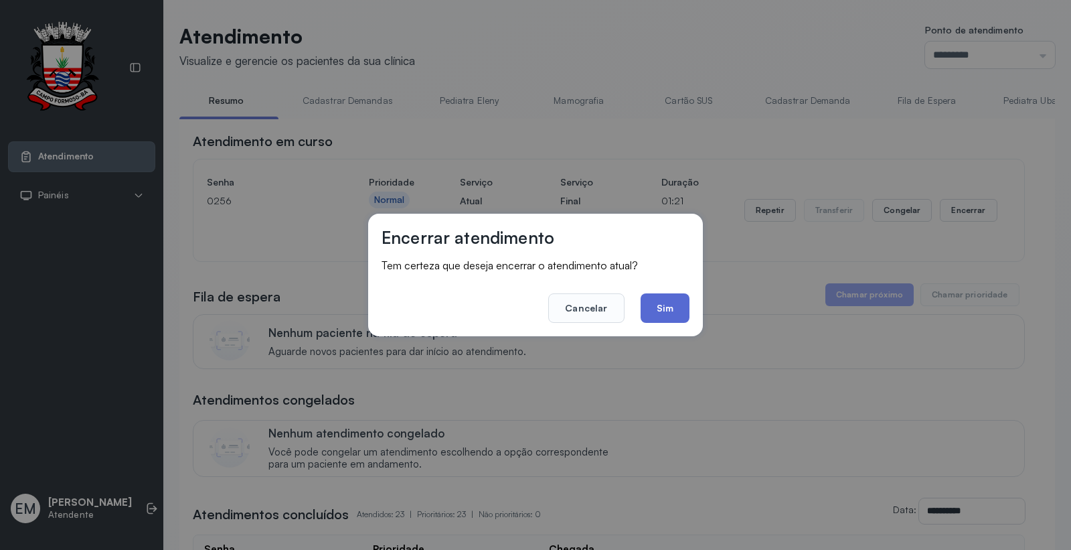
drag, startPoint x: 655, startPoint y: 306, endPoint x: 632, endPoint y: 291, distance: 27.1
click at [654, 305] on button "Sim" at bounding box center [665, 307] width 49 height 29
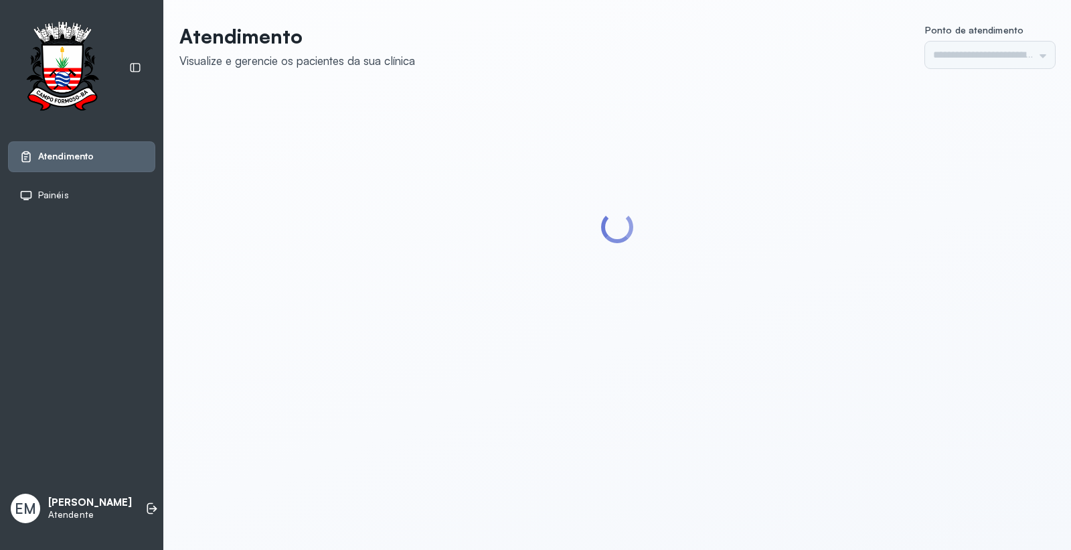
type input "*********"
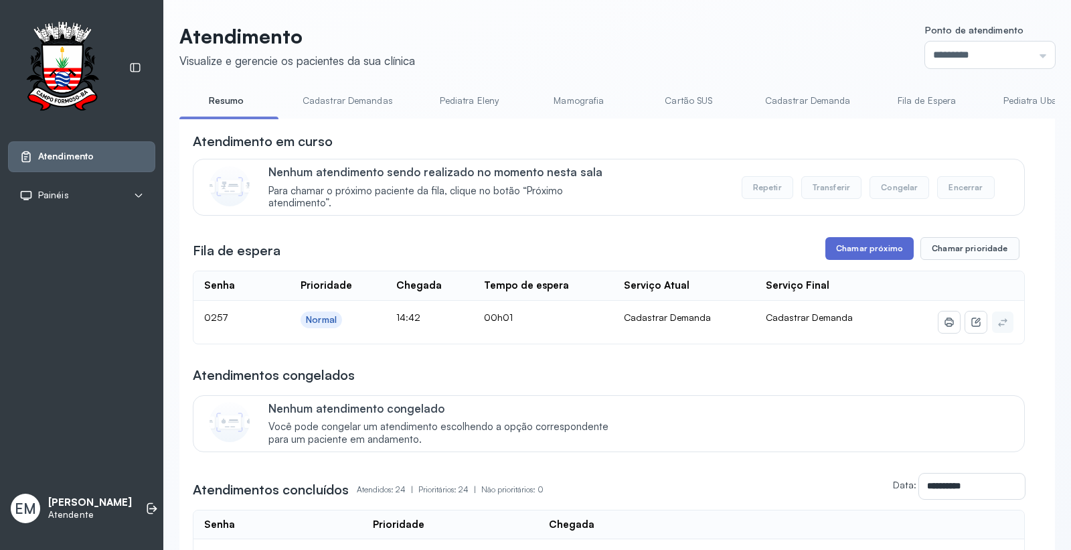
click at [857, 255] on button "Chamar próximo" at bounding box center [870, 248] width 88 height 23
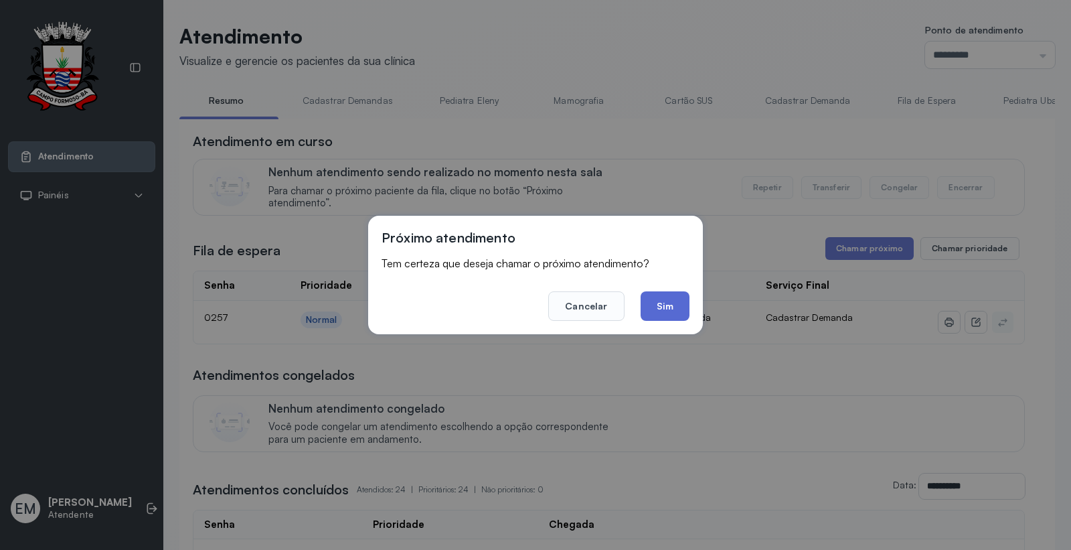
click at [672, 310] on button "Sim" at bounding box center [665, 305] width 49 height 29
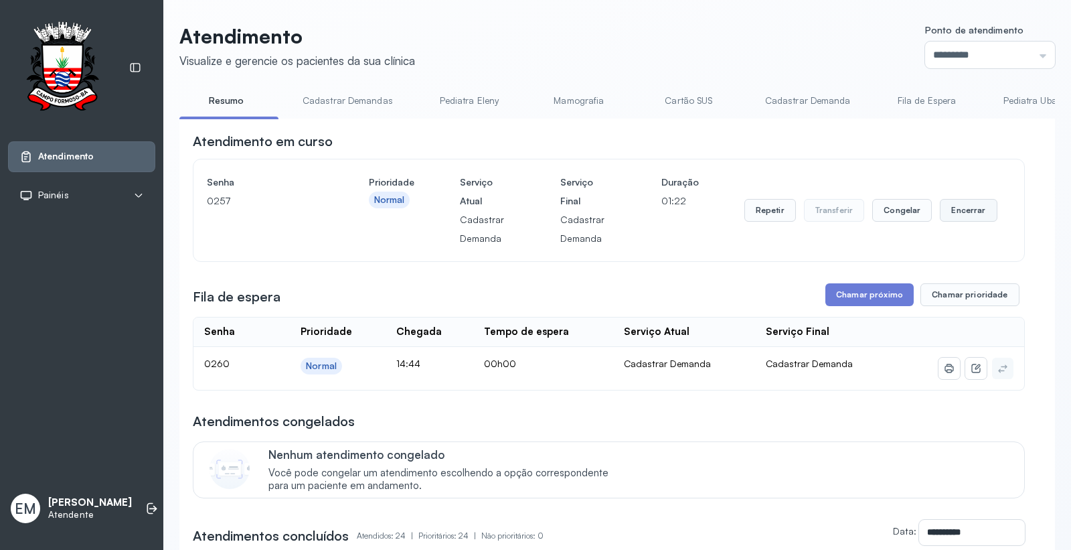
click at [983, 222] on button "Encerrar" at bounding box center [968, 210] width 57 height 23
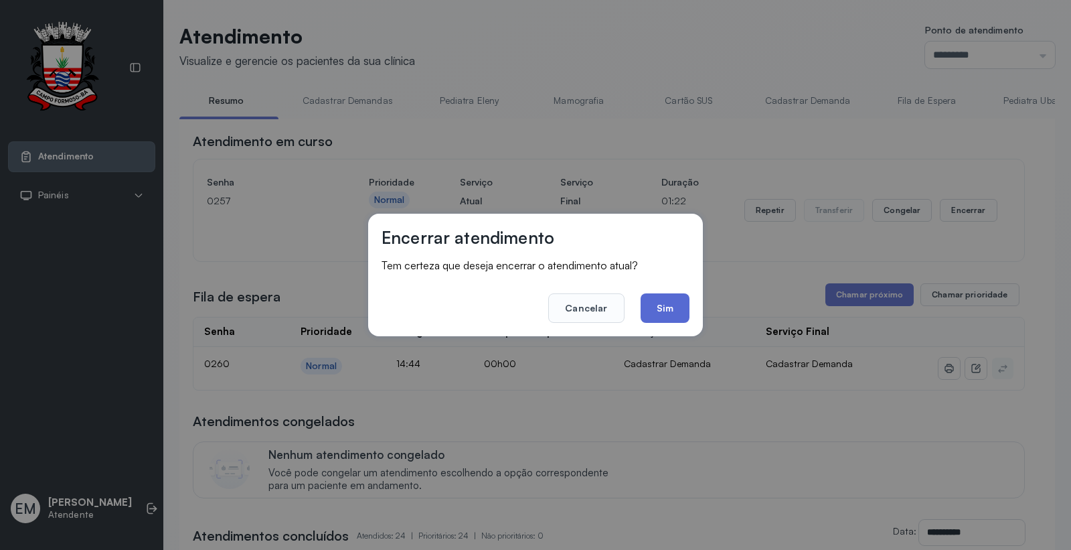
click at [676, 303] on button "Sim" at bounding box center [665, 307] width 49 height 29
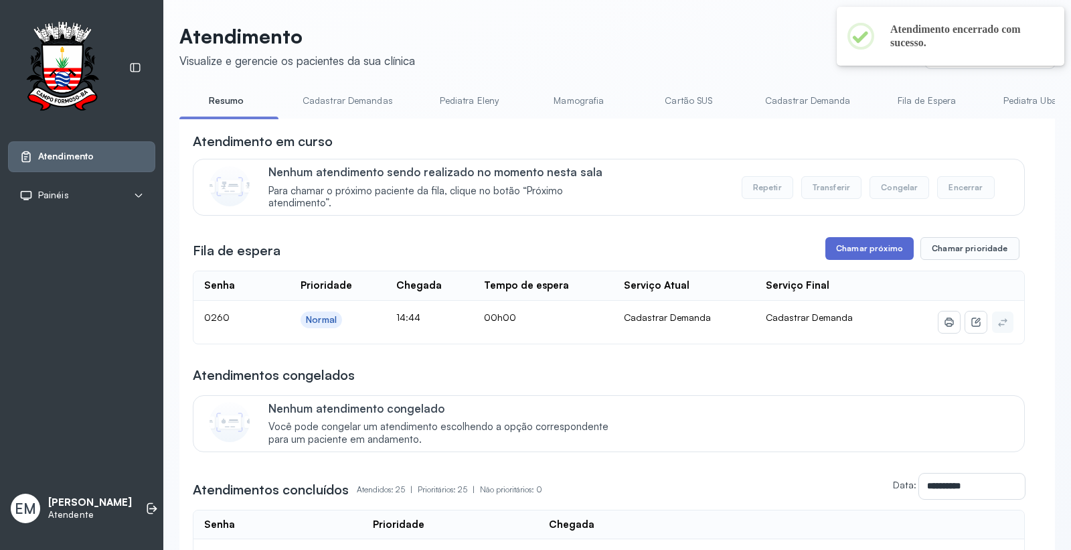
click at [846, 257] on button "Chamar próximo" at bounding box center [870, 248] width 88 height 23
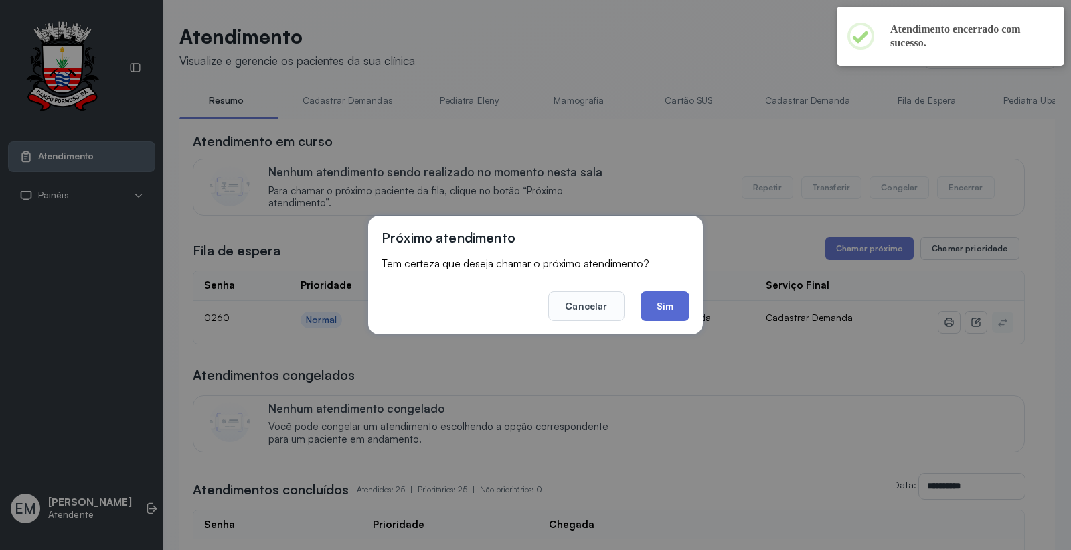
click at [673, 309] on button "Sim" at bounding box center [665, 305] width 49 height 29
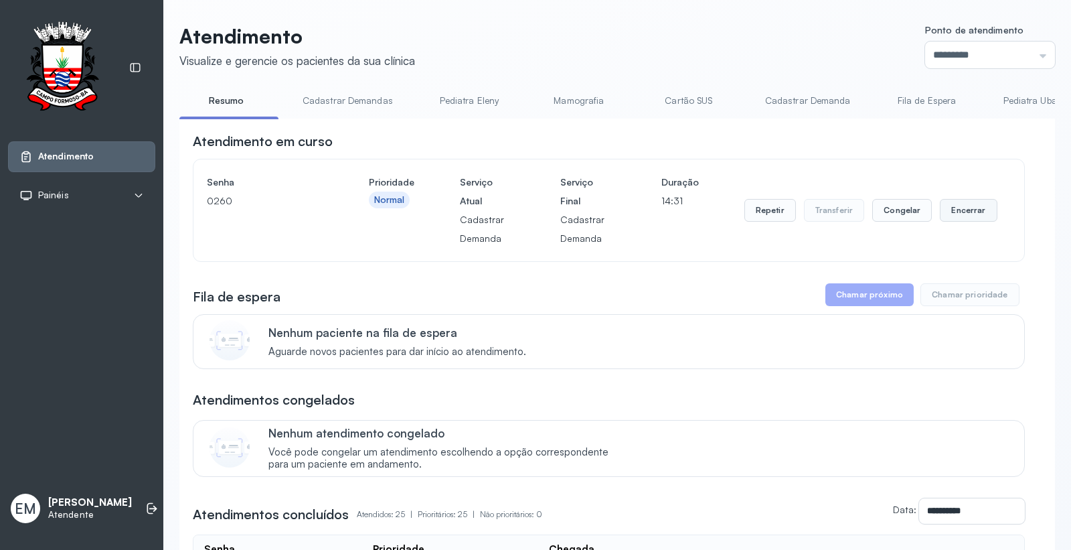
click at [959, 210] on button "Encerrar" at bounding box center [968, 210] width 57 height 23
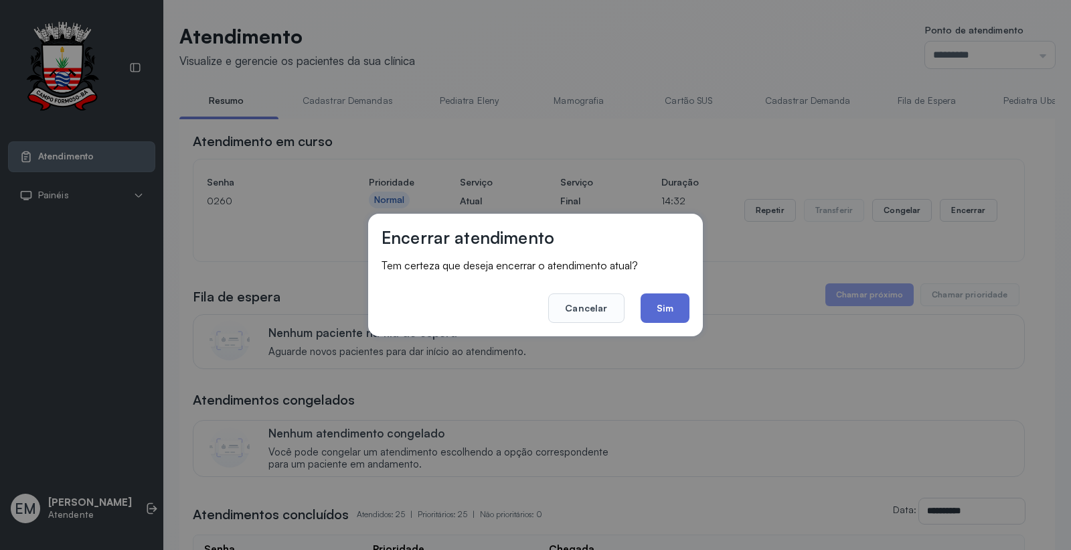
click at [672, 305] on button "Sim" at bounding box center [665, 307] width 49 height 29
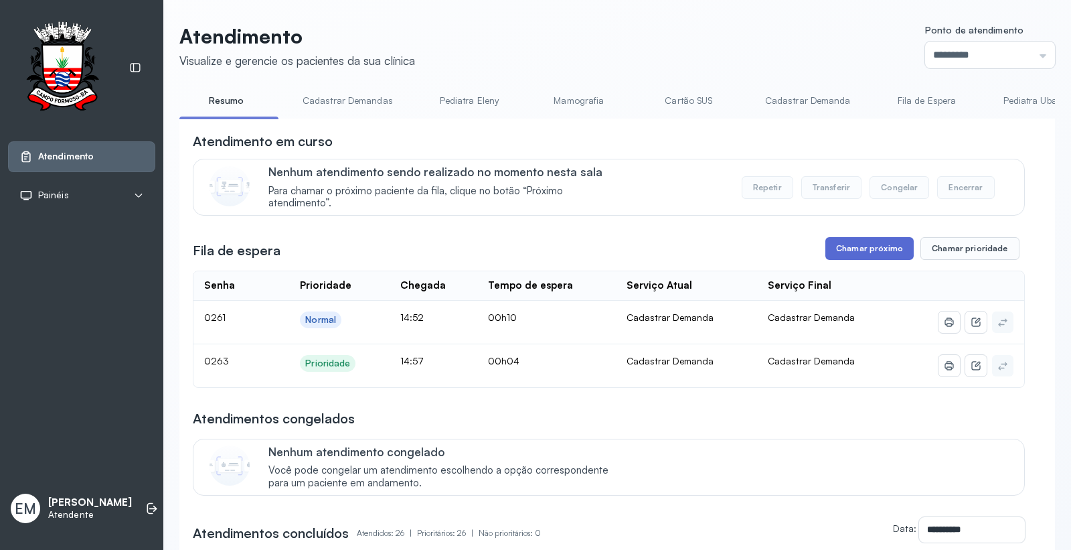
click at [862, 256] on button "Chamar próximo" at bounding box center [870, 248] width 88 height 23
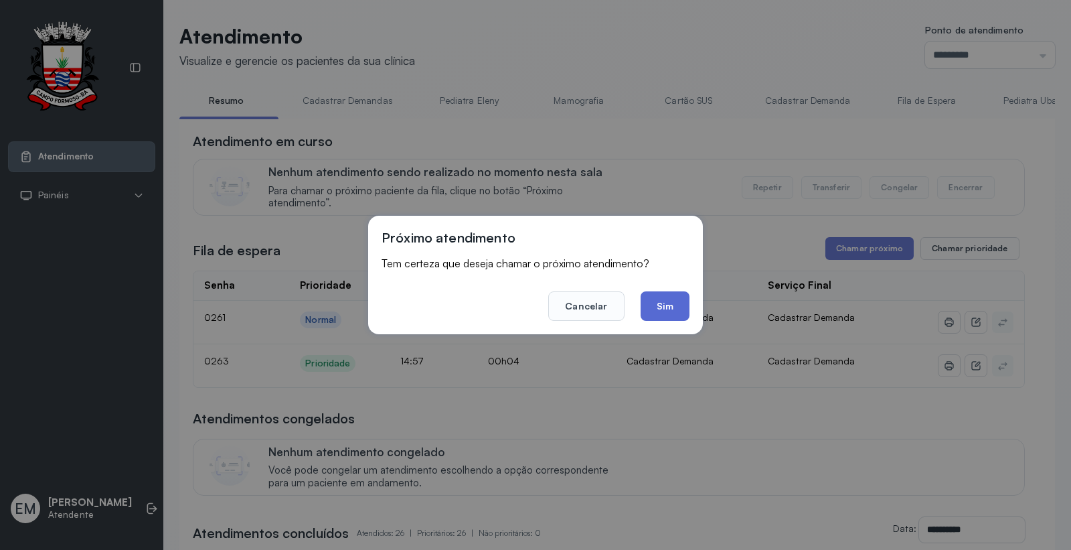
click at [674, 303] on button "Sim" at bounding box center [665, 305] width 49 height 29
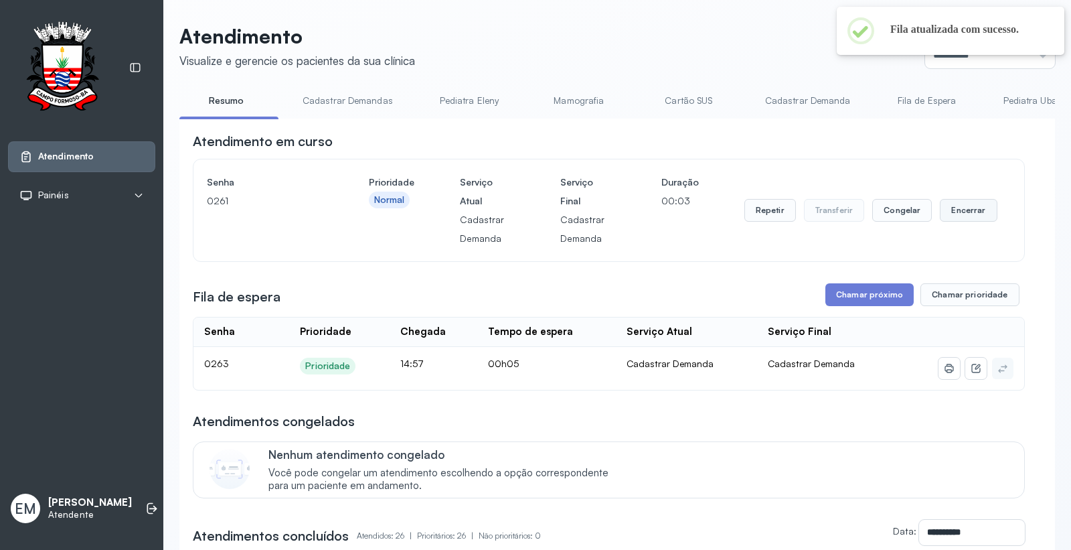
click at [960, 215] on button "Encerrar" at bounding box center [968, 210] width 57 height 23
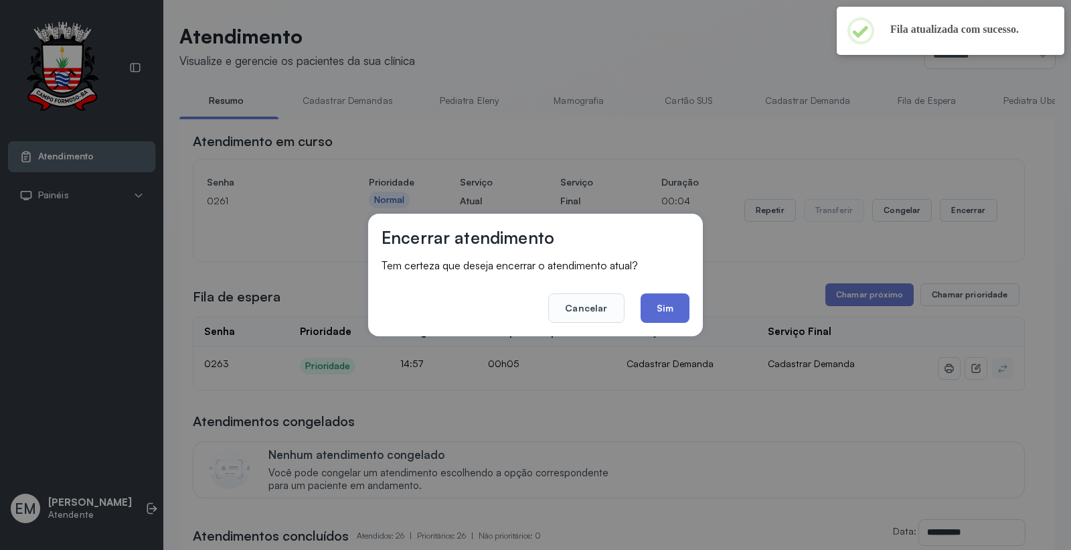
click at [680, 310] on button "Sim" at bounding box center [665, 307] width 49 height 29
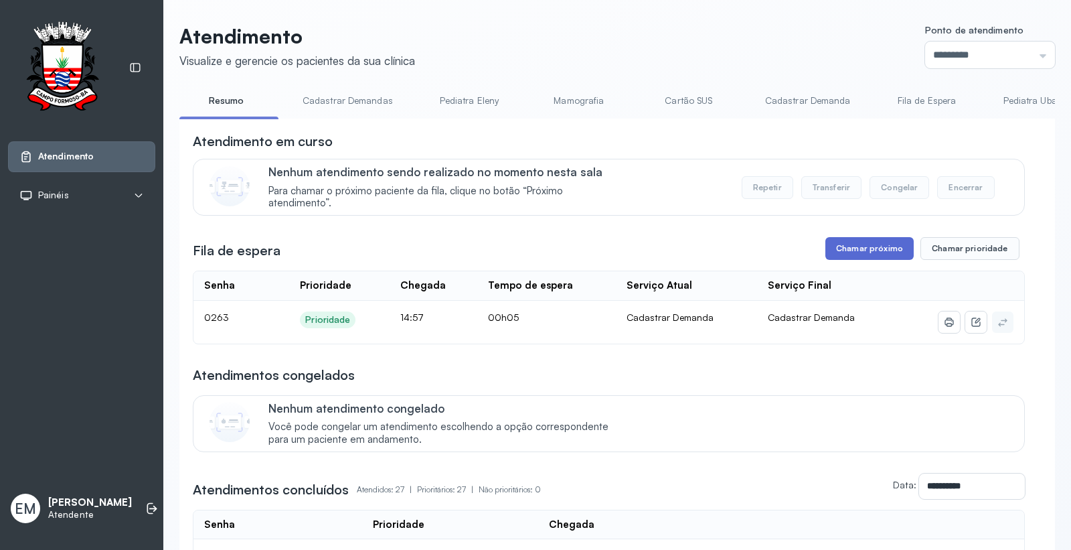
click at [890, 256] on button "Chamar próximo" at bounding box center [870, 248] width 88 height 23
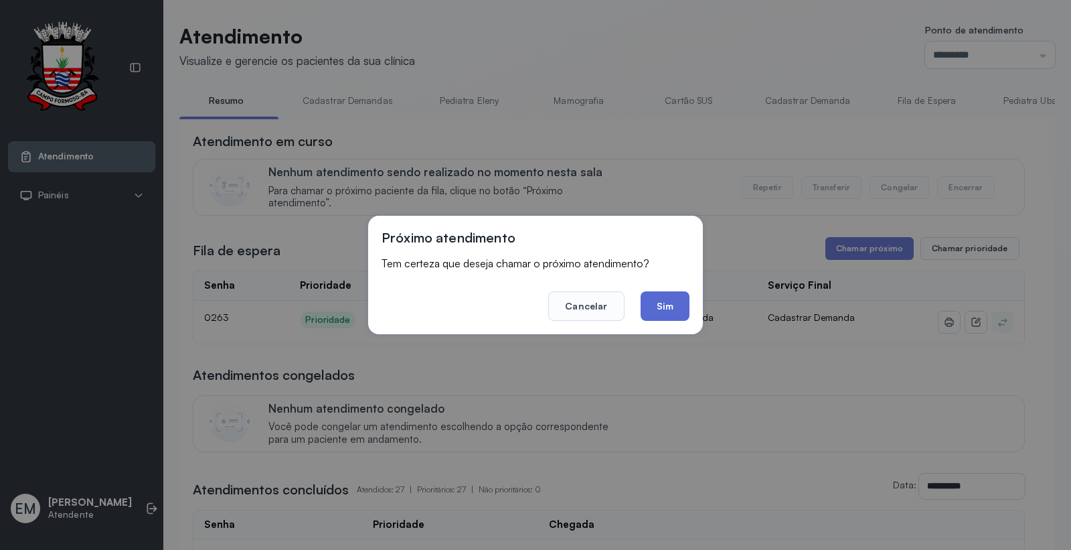
click at [662, 307] on button "Sim" at bounding box center [665, 305] width 49 height 29
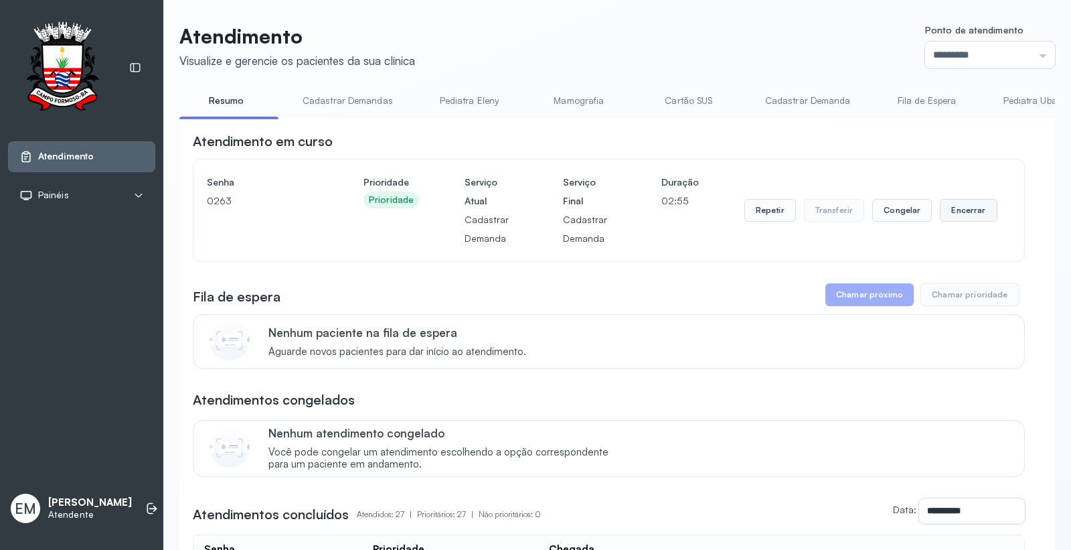
click at [953, 212] on button "Encerrar" at bounding box center [968, 210] width 57 height 23
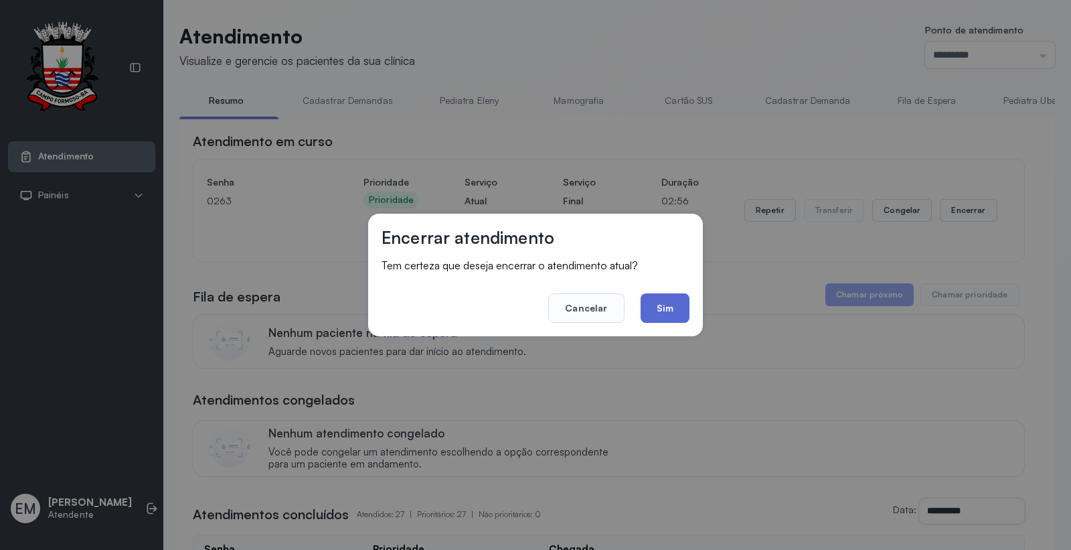
click at [679, 304] on button "Sim" at bounding box center [665, 307] width 49 height 29
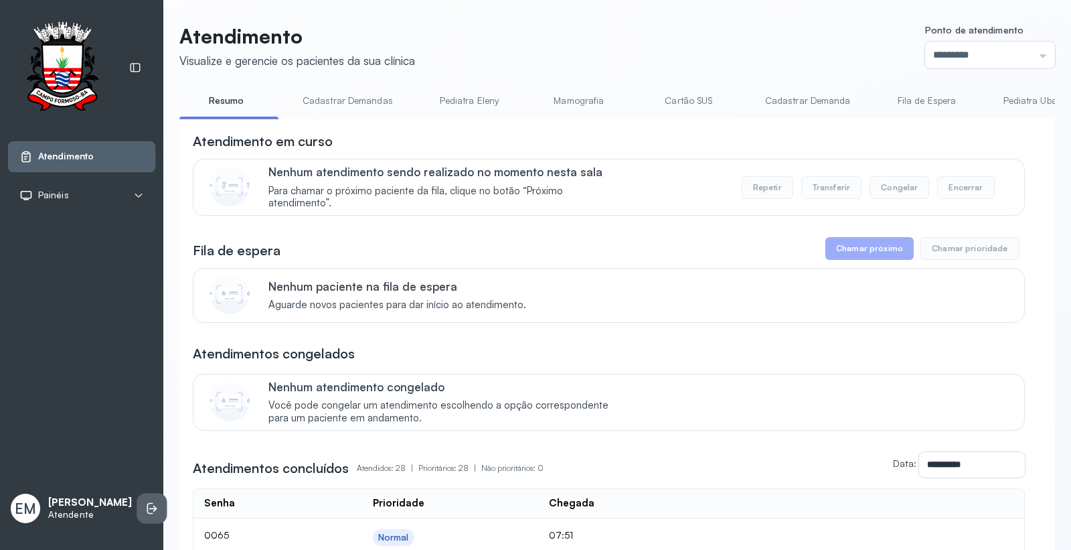
click at [146, 497] on li at bounding box center [151, 507] width 29 height 29
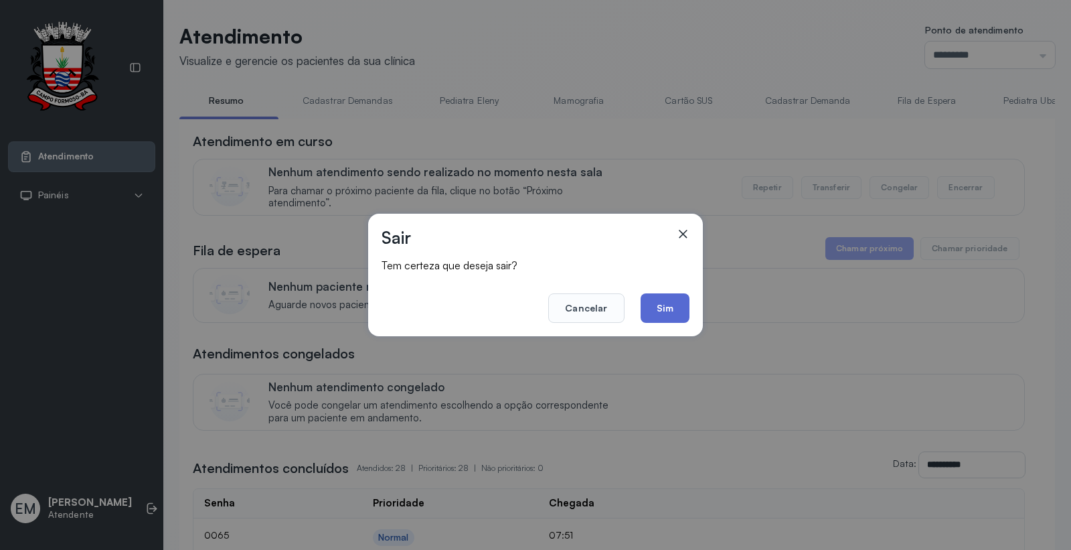
click at [664, 313] on button "Sim" at bounding box center [665, 307] width 49 height 29
